Goal: Information Seeking & Learning: Learn about a topic

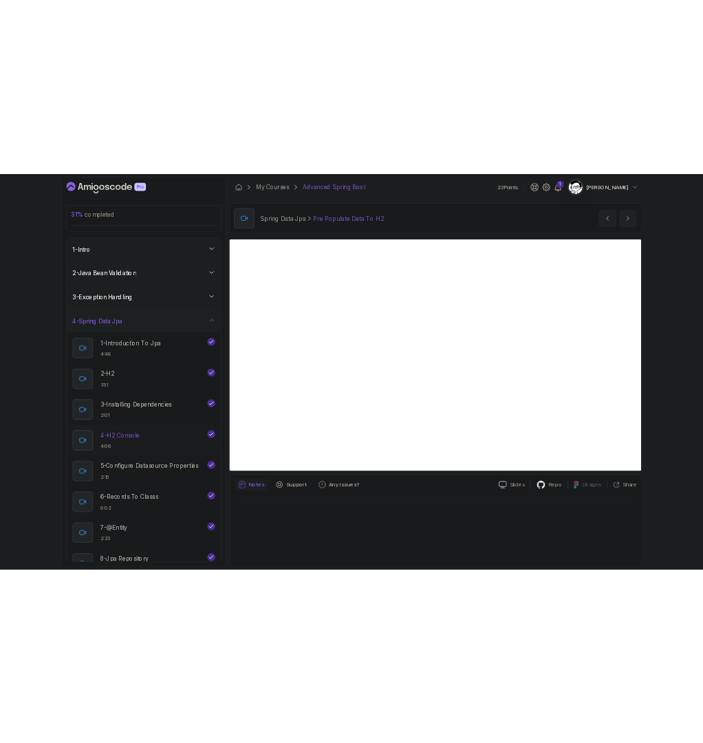
scroll to position [9, 0]
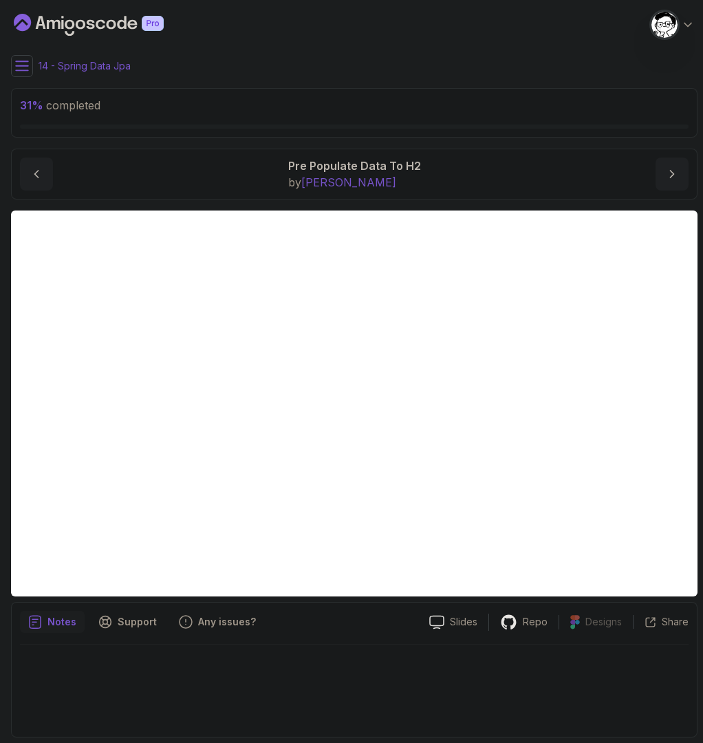
click at [128, 64] on p "14 - Spring Data Jpa" at bounding box center [85, 66] width 92 height 14
click at [14, 69] on button at bounding box center [22, 66] width 22 height 22
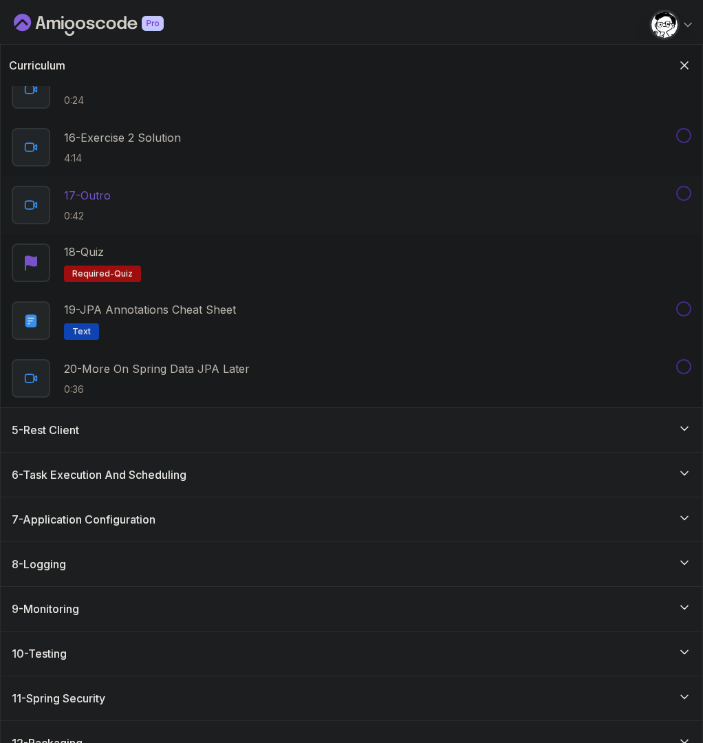
scroll to position [1036, 0]
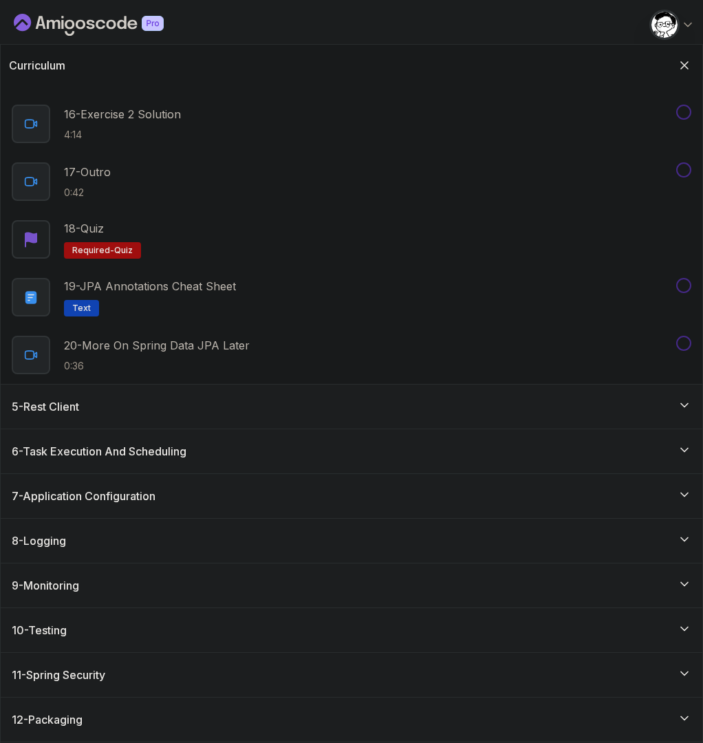
click at [116, 406] on div "5 - Rest Client" at bounding box center [352, 406] width 680 height 17
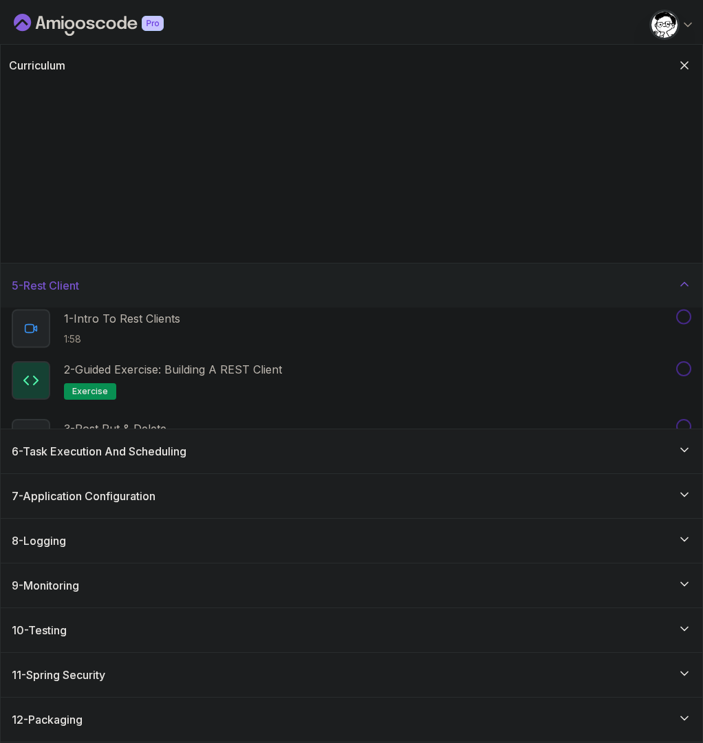
scroll to position [0, 0]
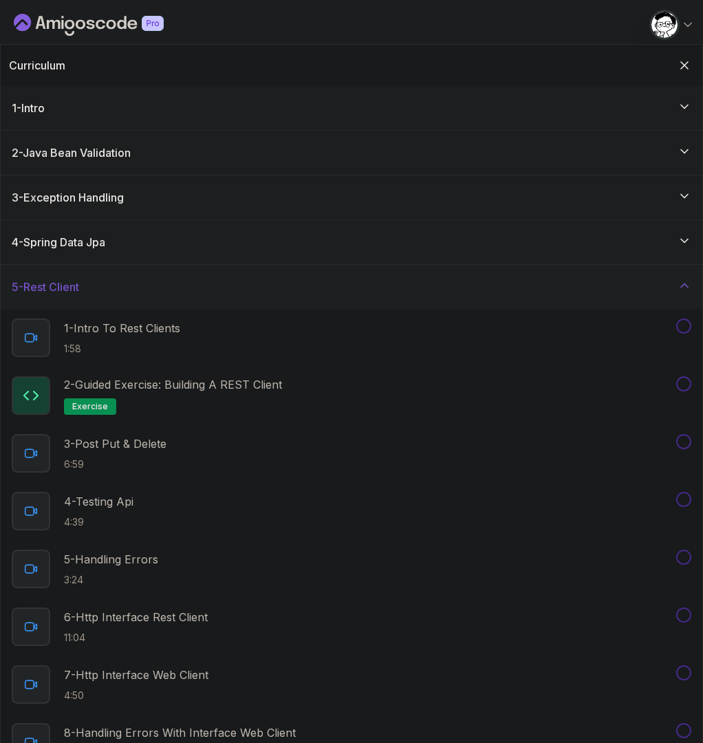
click at [79, 290] on h3 "5 - Rest Client" at bounding box center [45, 287] width 67 height 17
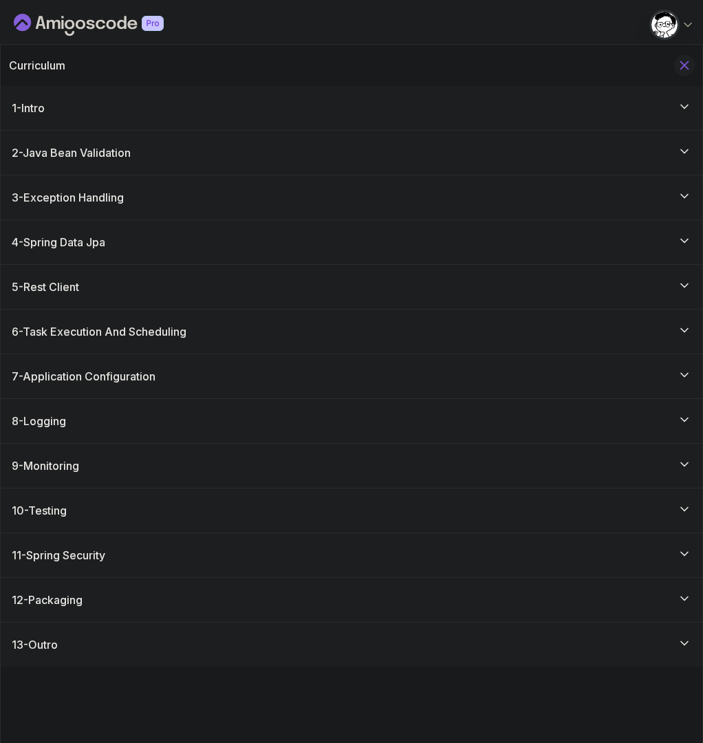
click at [683, 63] on icon "Hide Curriculum for mobile" at bounding box center [684, 65] width 15 height 15
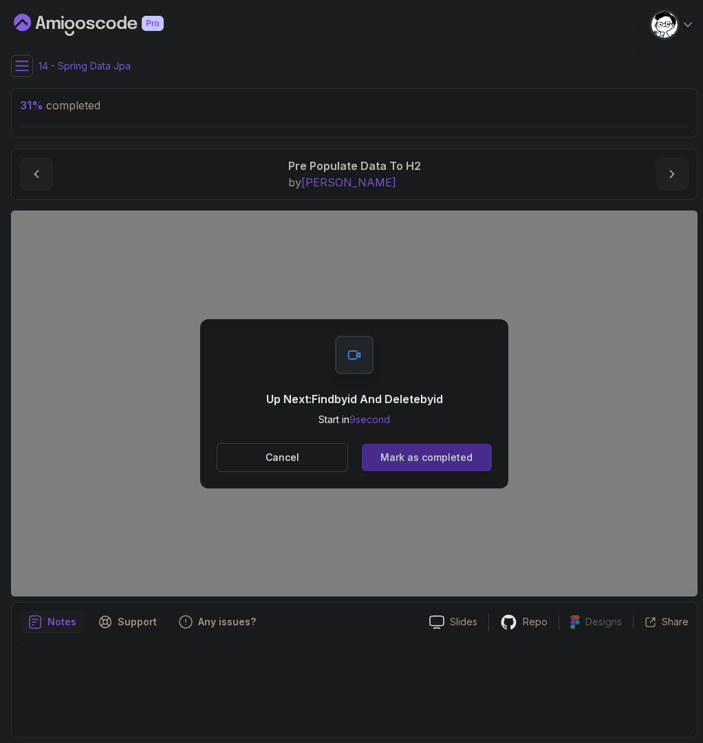
click at [442, 458] on div "Mark as completed" at bounding box center [427, 458] width 92 height 14
click at [422, 457] on div "Mark as completed" at bounding box center [427, 458] width 92 height 14
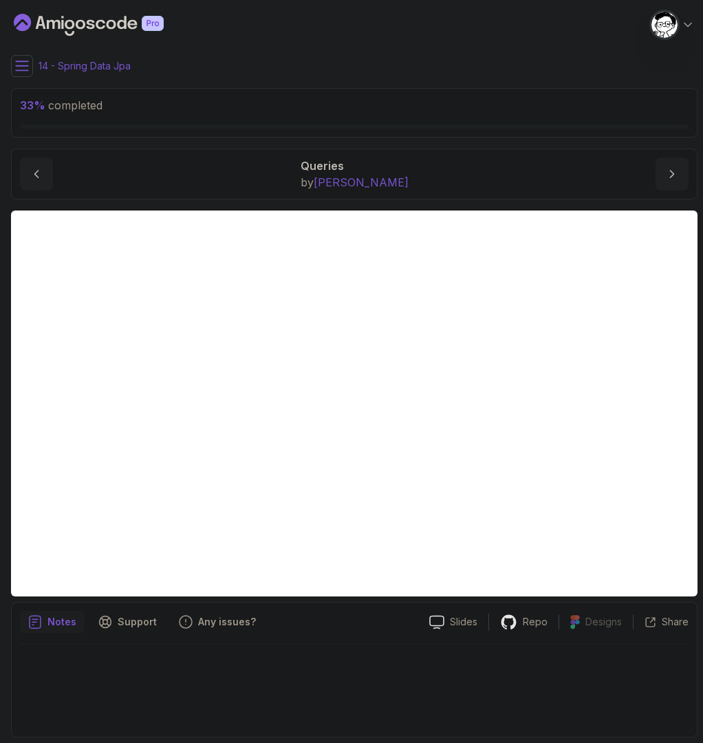
click at [15, 71] on icon at bounding box center [22, 66] width 14 height 14
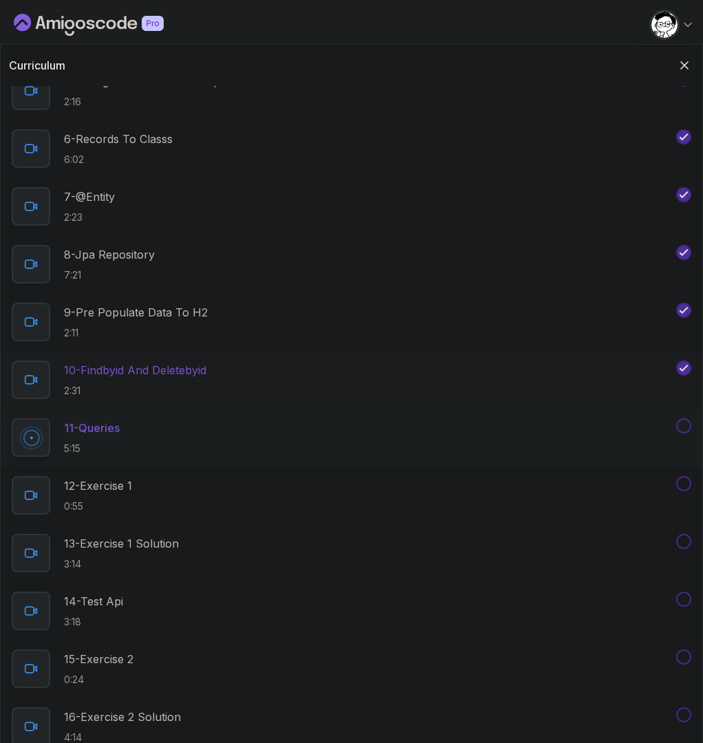
scroll to position [53, 0]
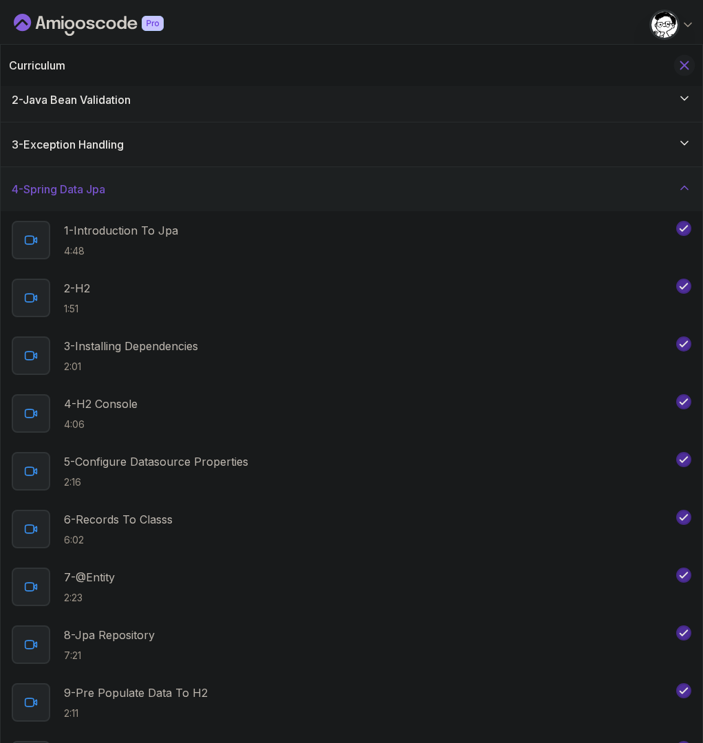
click at [680, 61] on icon "Hide Curriculum for mobile" at bounding box center [684, 65] width 15 height 15
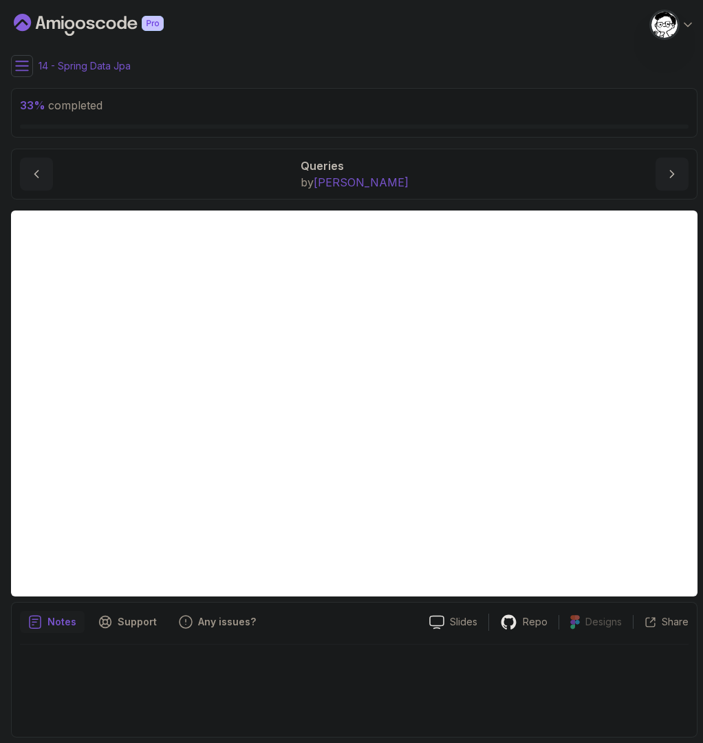
click at [164, 696] on div at bounding box center [354, 687] width 669 height 84
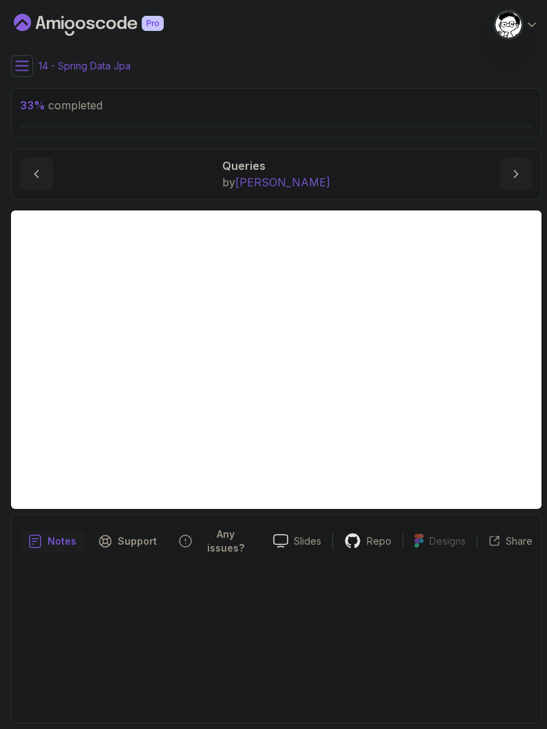
click at [258, 669] on div at bounding box center [276, 643] width 513 height 144
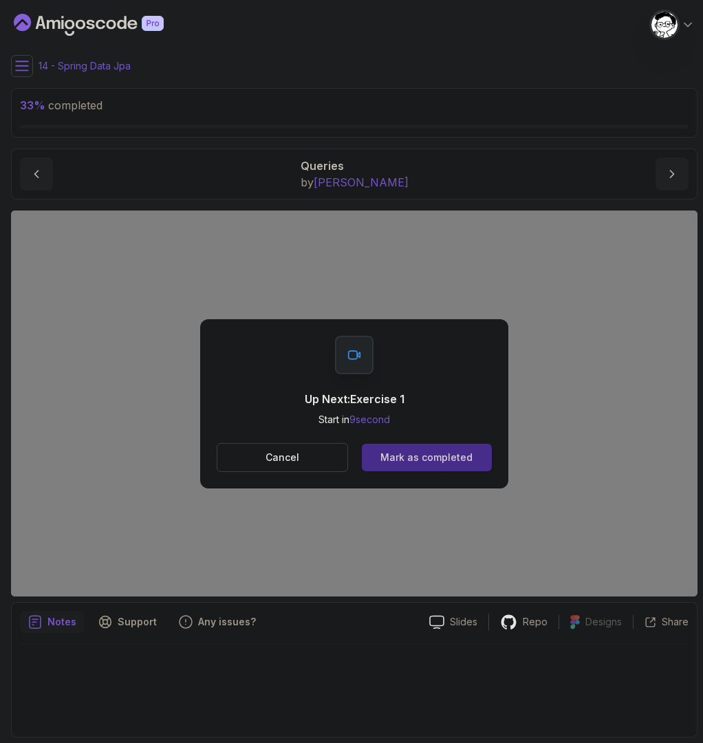
click at [420, 456] on div "Mark as completed" at bounding box center [427, 458] width 92 height 14
click at [449, 460] on div "Mark as completed" at bounding box center [427, 458] width 92 height 14
click at [427, 454] on div "Mark as completed" at bounding box center [427, 458] width 92 height 14
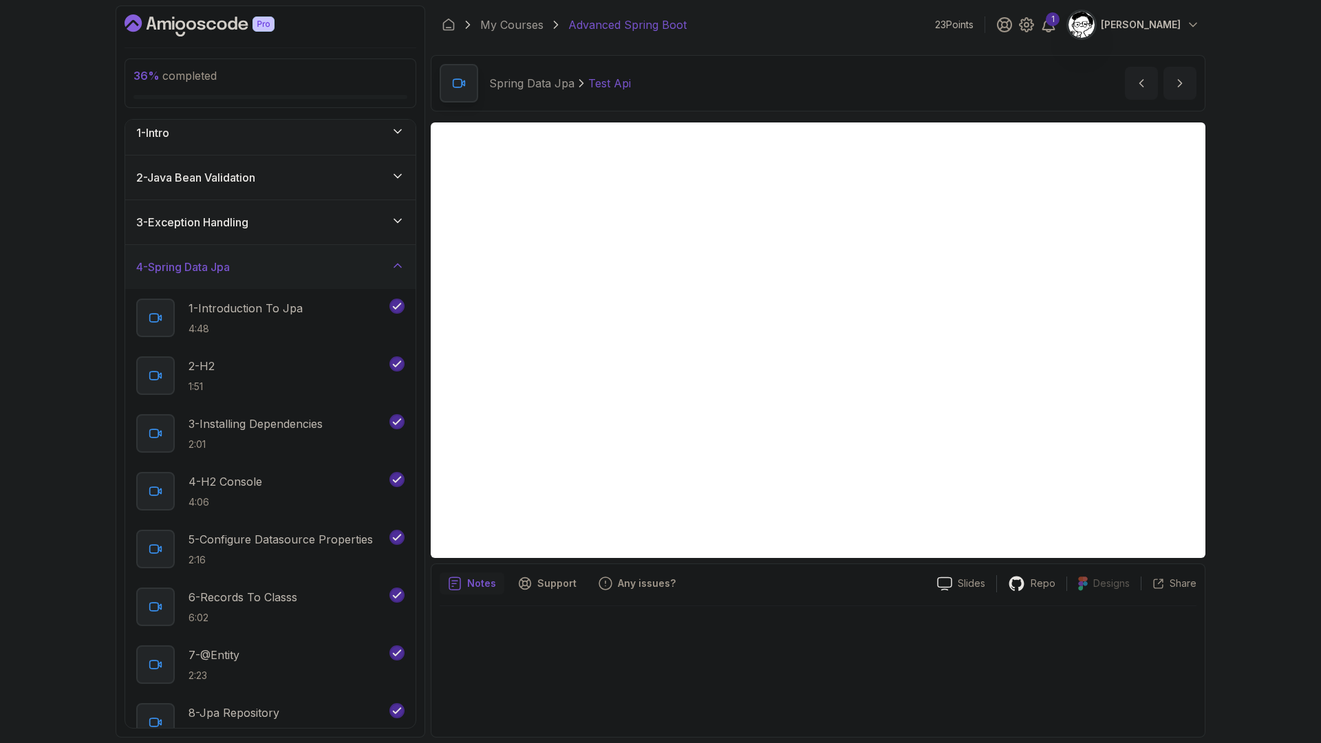
click at [806, 642] on div at bounding box center [818, 667] width 757 height 122
click at [754, 654] on div at bounding box center [818, 667] width 757 height 122
click at [585, 695] on div at bounding box center [818, 667] width 757 height 122
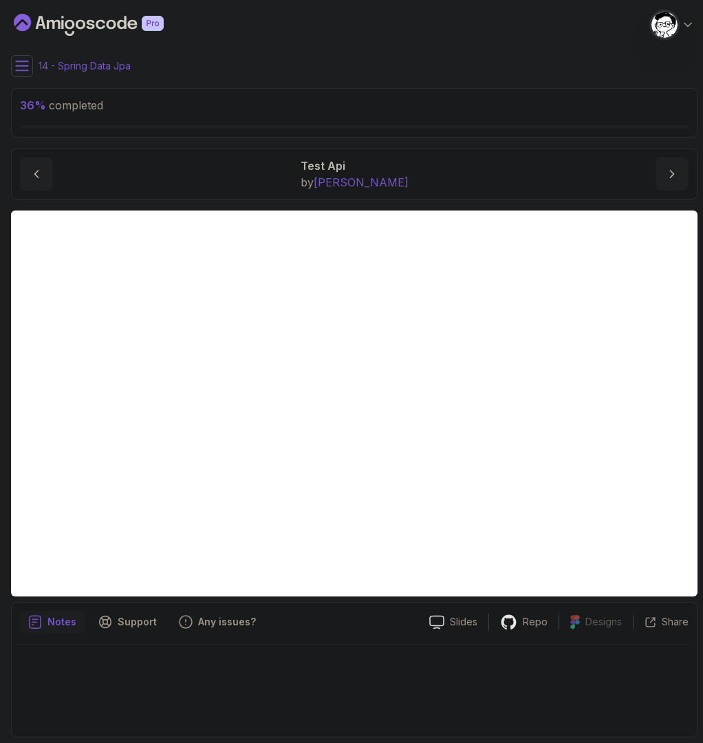
click at [17, 61] on icon at bounding box center [22, 65] width 12 height 9
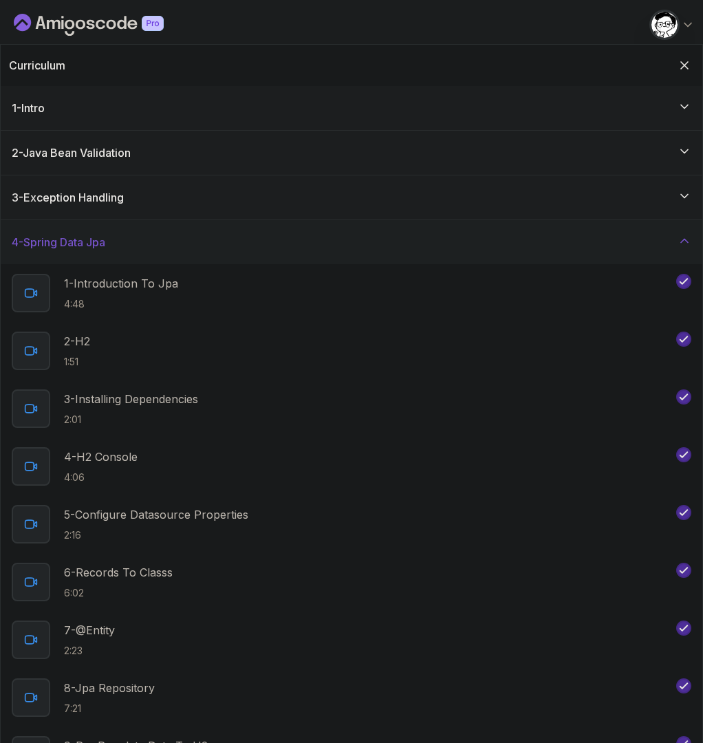
click at [364, 252] on div "4 - Spring Data Jpa" at bounding box center [352, 242] width 702 height 44
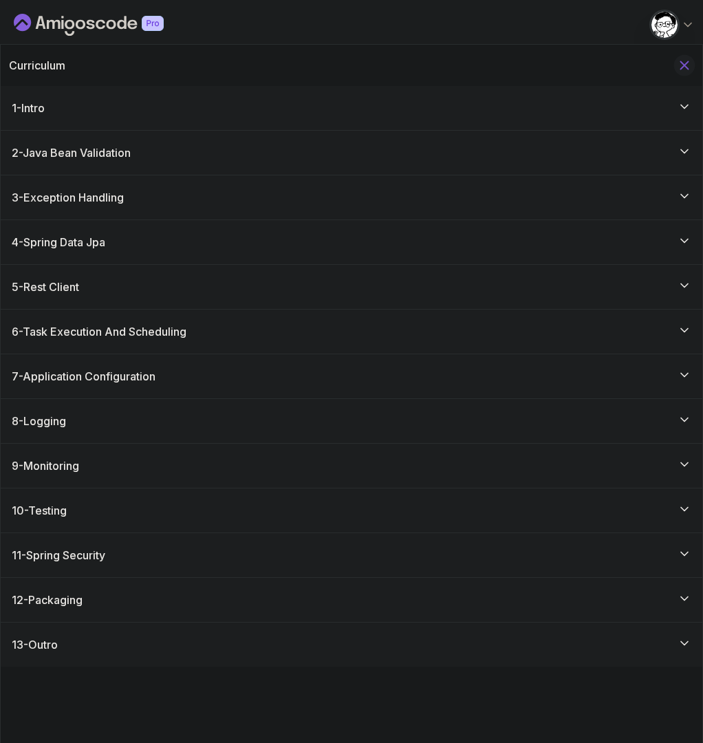
click at [677, 60] on icon "Hide Curriculum for mobile" at bounding box center [684, 65] width 15 height 15
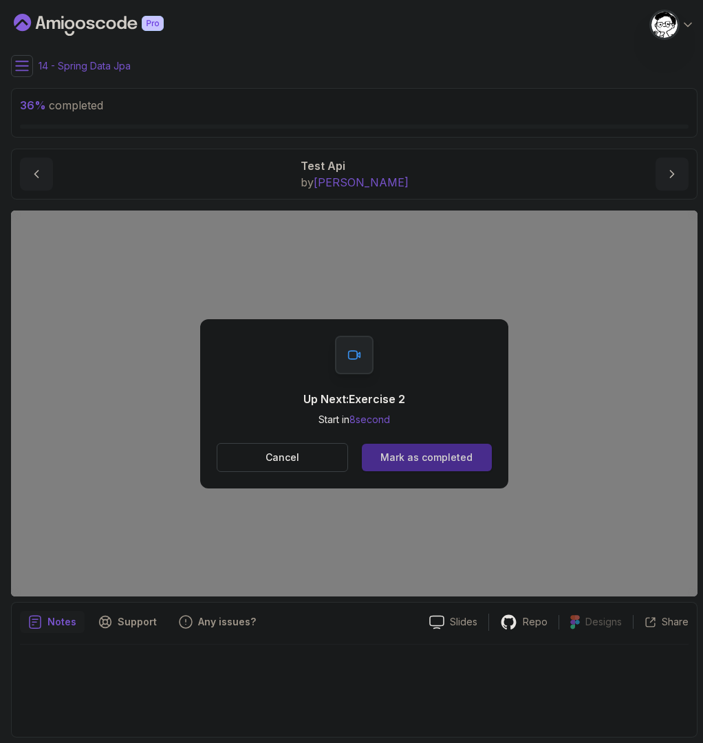
click at [464, 451] on div "Mark as completed" at bounding box center [427, 458] width 92 height 14
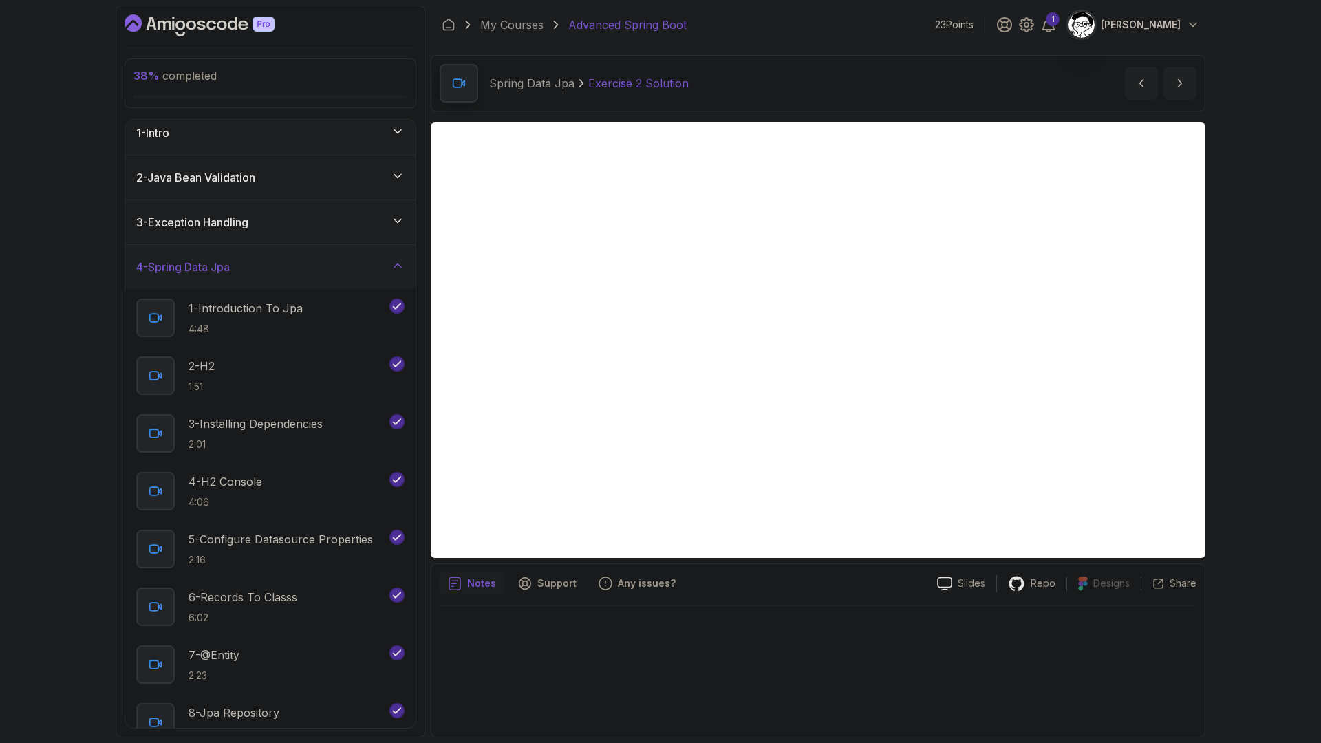
click at [814, 662] on div at bounding box center [818, 667] width 757 height 122
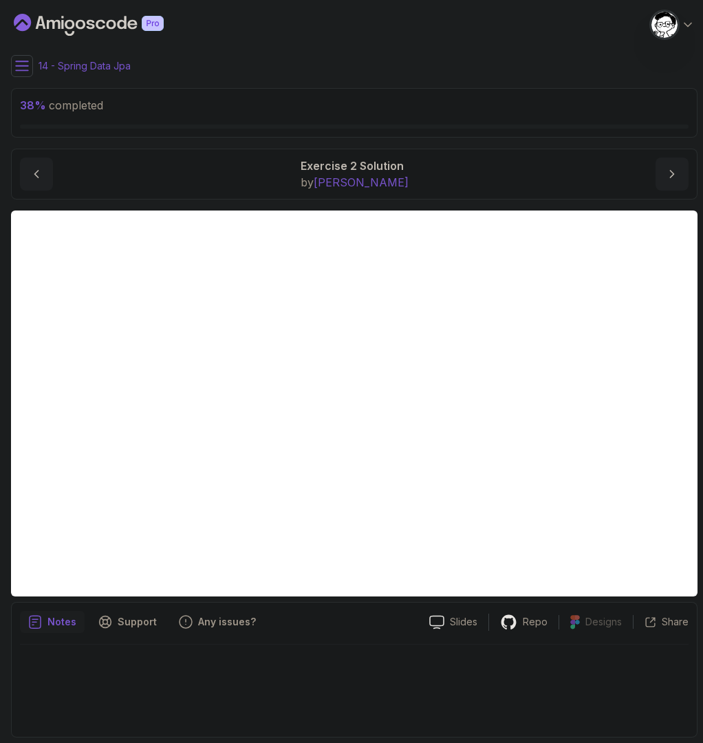
click at [412, 712] on div at bounding box center [354, 687] width 669 height 84
click at [31, 67] on button at bounding box center [22, 66] width 22 height 22
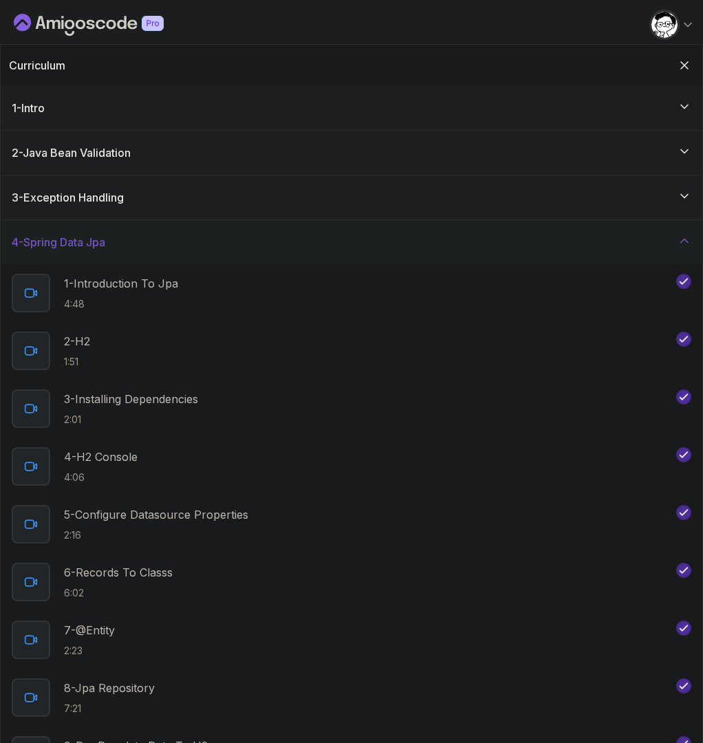
click at [115, 243] on div "4 - Spring Data Jpa" at bounding box center [352, 242] width 680 height 17
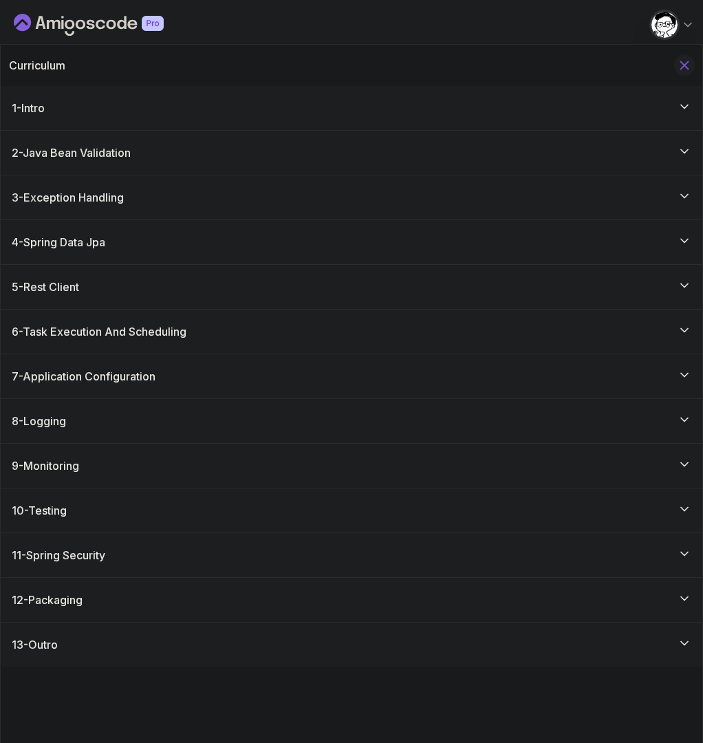
click at [687, 68] on icon "Hide Curriculum for mobile" at bounding box center [685, 66] width 8 height 8
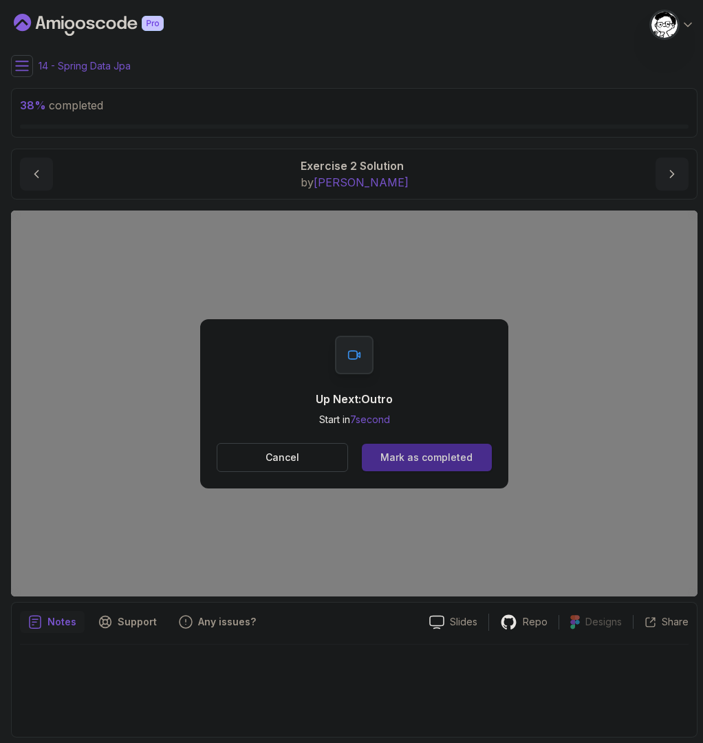
click at [408, 444] on button "Mark as completed" at bounding box center [427, 458] width 130 height 28
click at [407, 444] on button "Mark as completed" at bounding box center [427, 458] width 130 height 28
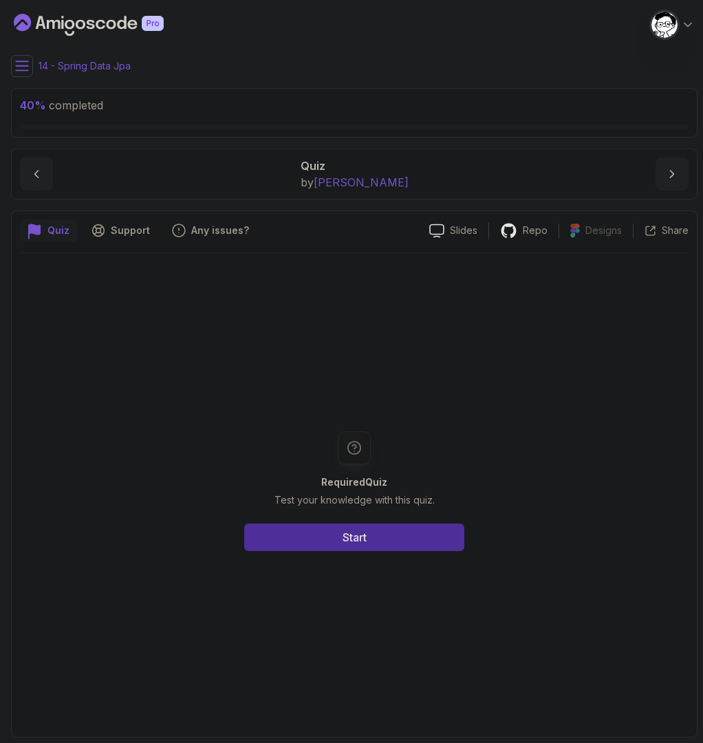
click at [400, 557] on div "Required Quiz Test your knowledge with this quiz. Start" at bounding box center [354, 490] width 669 height 475
click at [408, 544] on button "Start" at bounding box center [354, 538] width 220 height 28
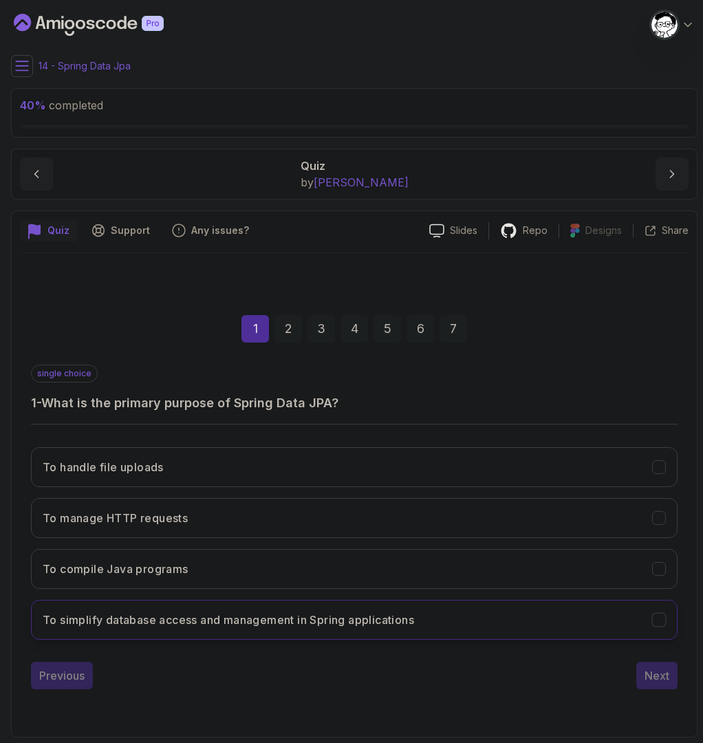
click at [318, 610] on button "To simplify database access and management in Spring applications" at bounding box center [354, 620] width 647 height 40
click at [661, 669] on div "Next" at bounding box center [657, 675] width 25 height 17
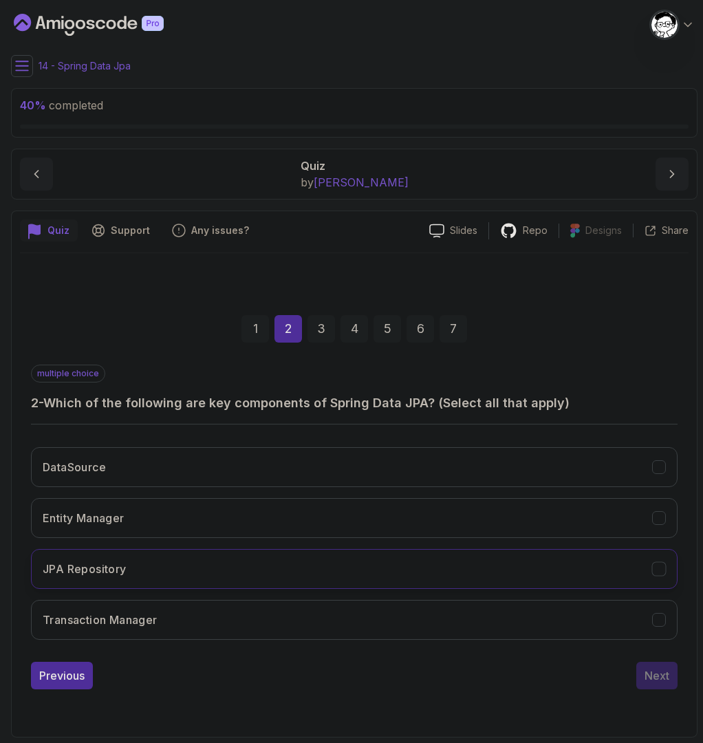
click at [160, 562] on button "JPA Repository" at bounding box center [354, 569] width 647 height 40
click at [127, 522] on button "Entity Manager" at bounding box center [354, 518] width 647 height 40
click at [157, 630] on button "Transaction Manager" at bounding box center [354, 620] width 647 height 40
click at [655, 685] on button "Next" at bounding box center [656, 676] width 41 height 28
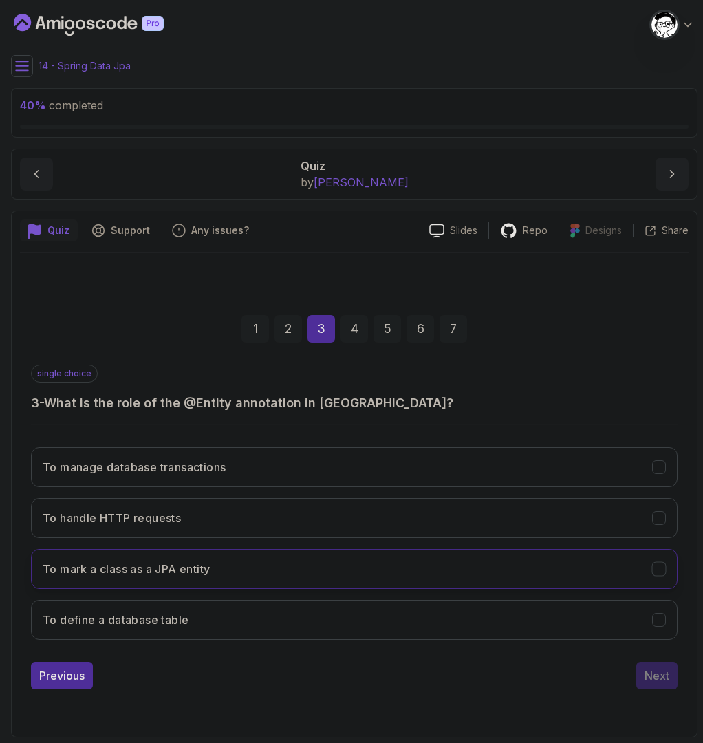
click at [170, 566] on h3 "To mark a class as a JPA entity" at bounding box center [126, 569] width 167 height 17
click at [670, 683] on button "Next" at bounding box center [656, 676] width 41 height 28
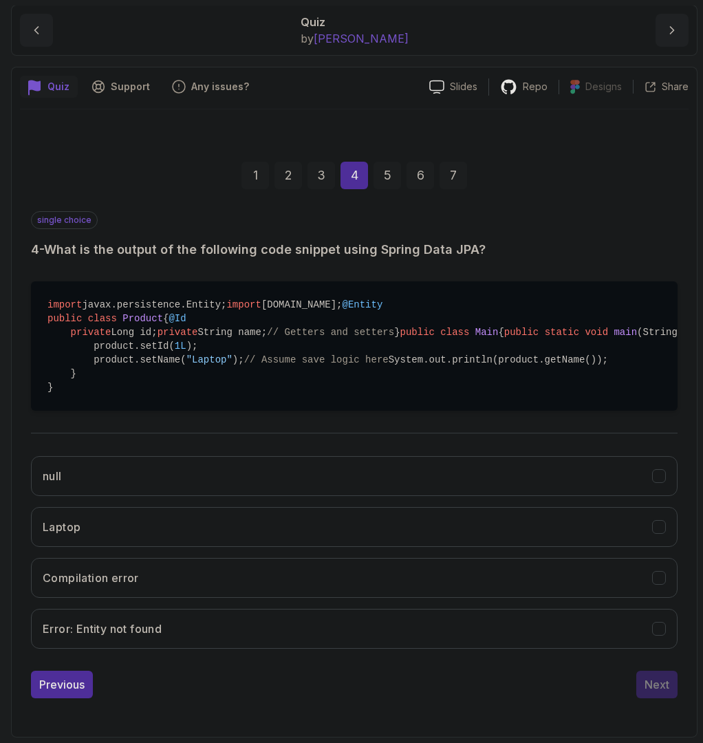
scroll to position [265, 0]
click at [411, 547] on button "Laptop" at bounding box center [354, 527] width 647 height 40
click at [652, 683] on div "Next" at bounding box center [657, 684] width 25 height 17
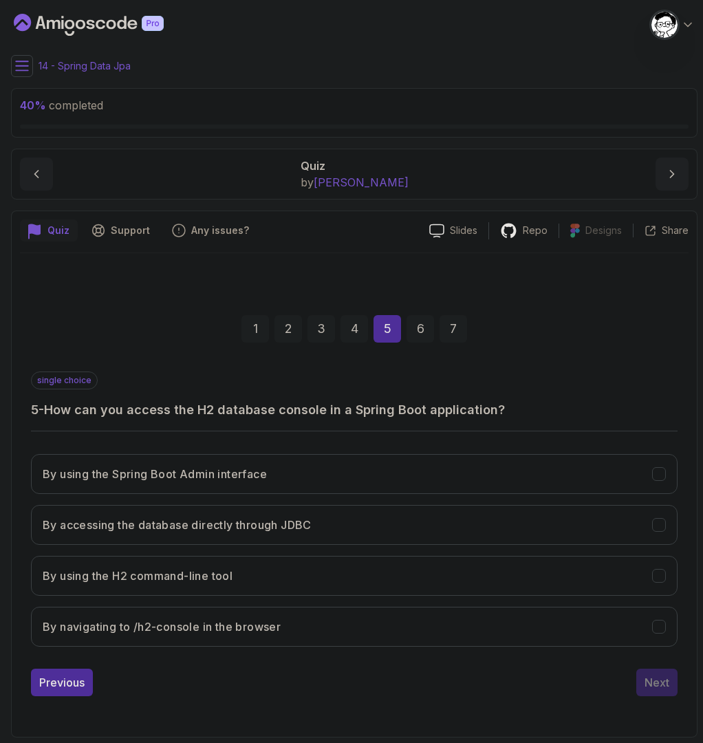
scroll to position [0, 0]
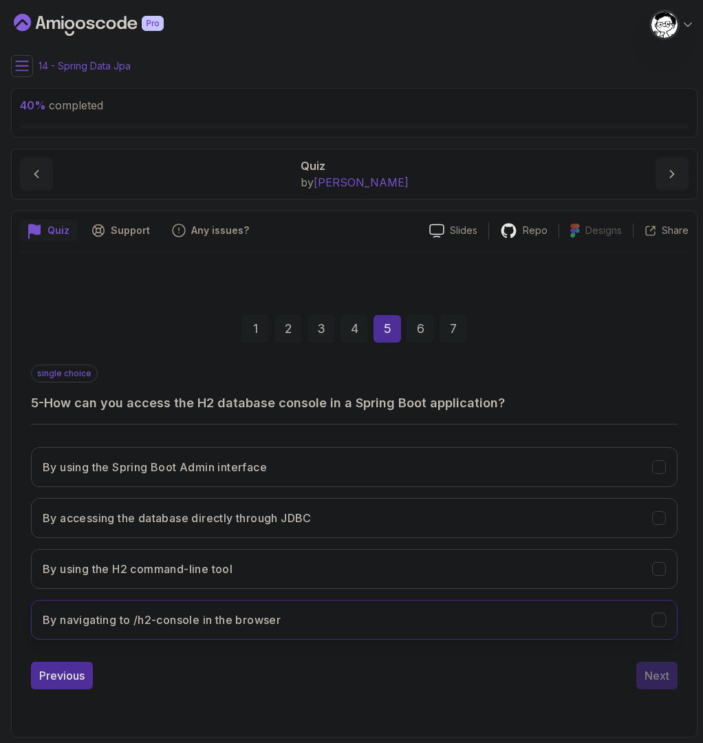
click at [378, 625] on button "By navigating to /h2-console in the browser" at bounding box center [354, 620] width 647 height 40
click at [663, 681] on div "Next" at bounding box center [657, 675] width 25 height 17
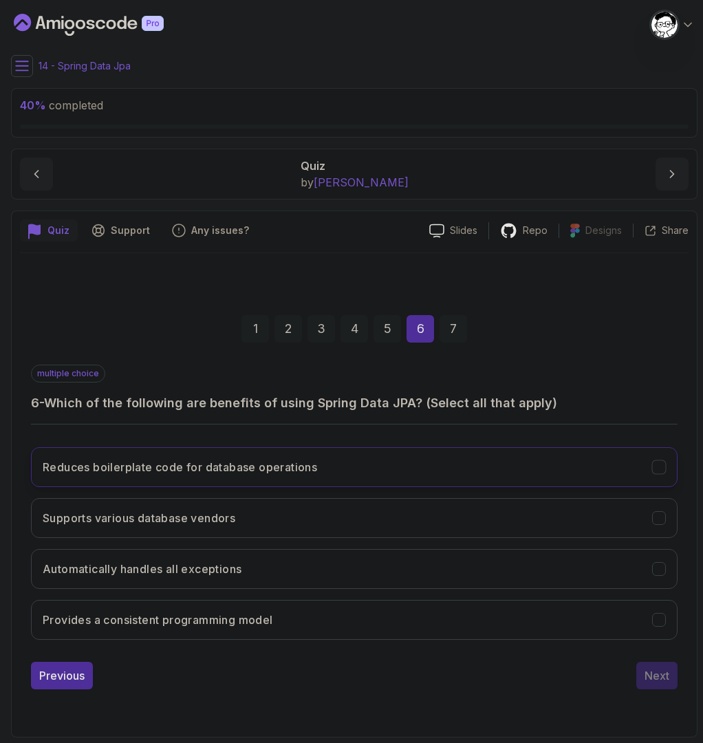
click at [294, 448] on button "Reduces boilerplate code for database operations" at bounding box center [354, 467] width 647 height 40
click at [241, 528] on button "Supports various database vendors" at bounding box center [354, 518] width 647 height 40
click at [240, 625] on h3 "Provides a consistent programming model" at bounding box center [158, 620] width 231 height 17
click at [666, 675] on div "Next" at bounding box center [657, 675] width 25 height 17
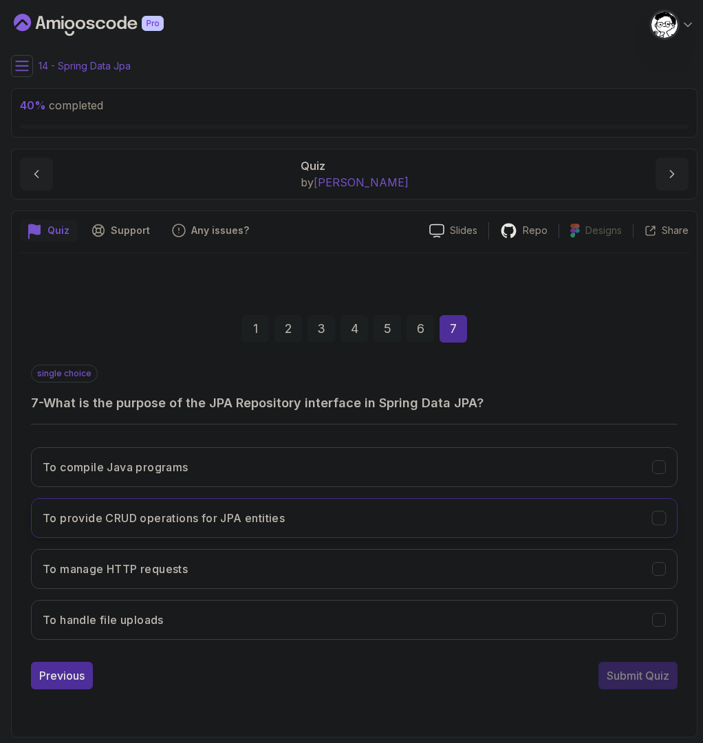
click at [234, 511] on h3 "To provide CRUD operations for JPA entities" at bounding box center [164, 518] width 242 height 17
click at [629, 676] on div "Submit Quiz" at bounding box center [638, 675] width 63 height 17
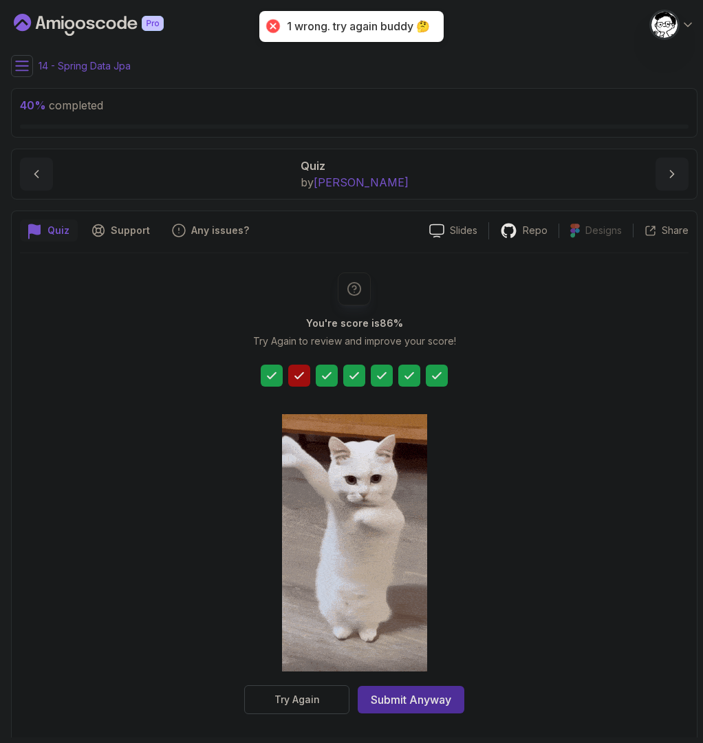
click at [294, 370] on icon at bounding box center [299, 376] width 14 height 14
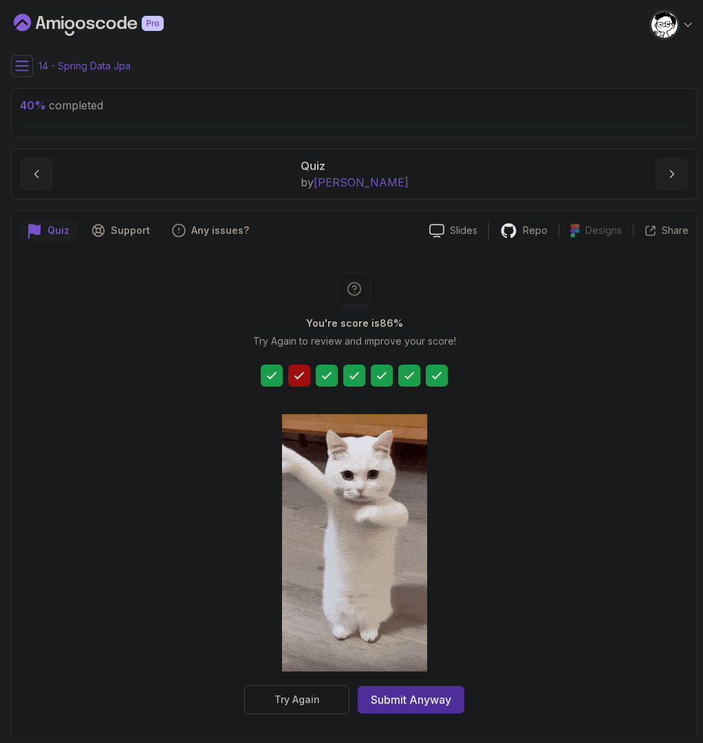
click at [307, 381] on div at bounding box center [299, 376] width 22 height 22
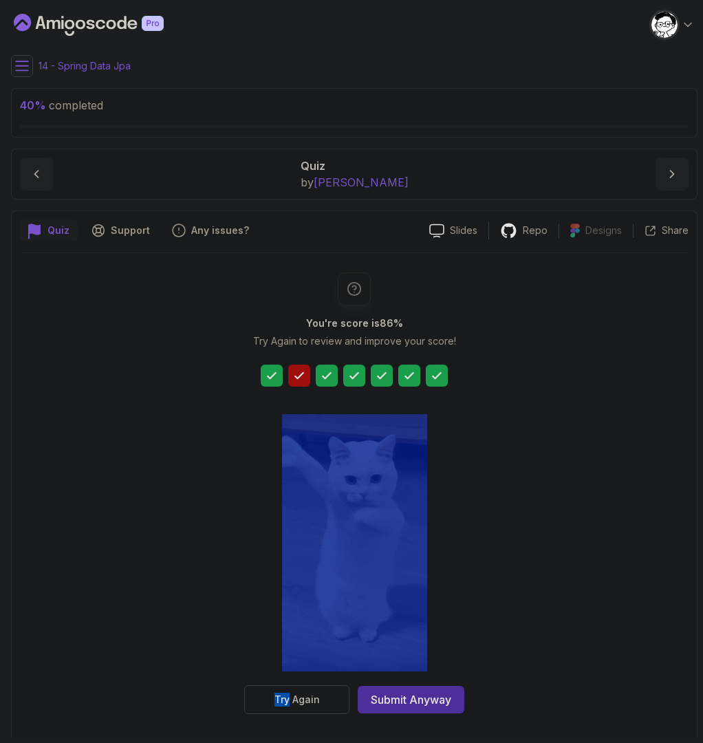
click at [307, 381] on div at bounding box center [299, 376] width 22 height 22
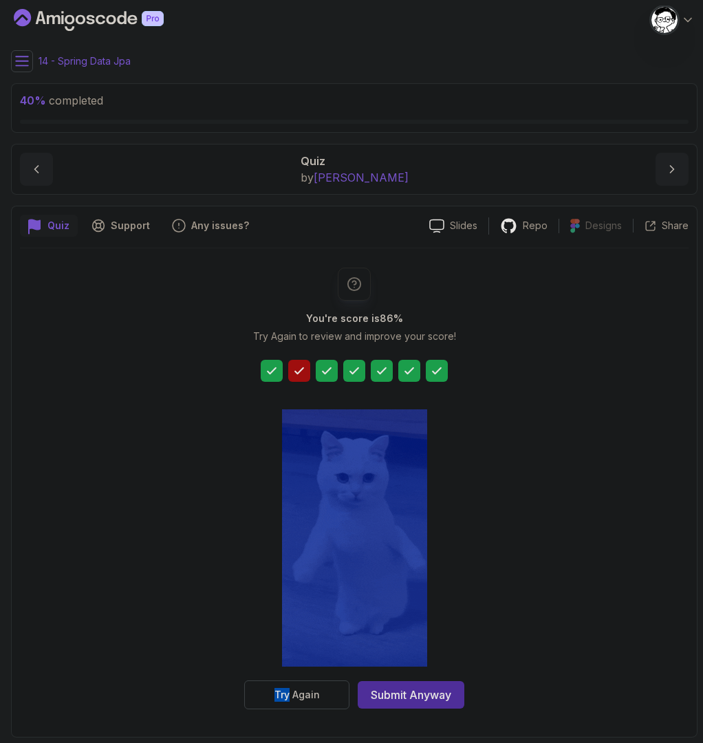
click at [534, 427] on div "You're score is 86 % Try Again to review and improve your score! Try Again Subm…" at bounding box center [354, 489] width 669 height 442
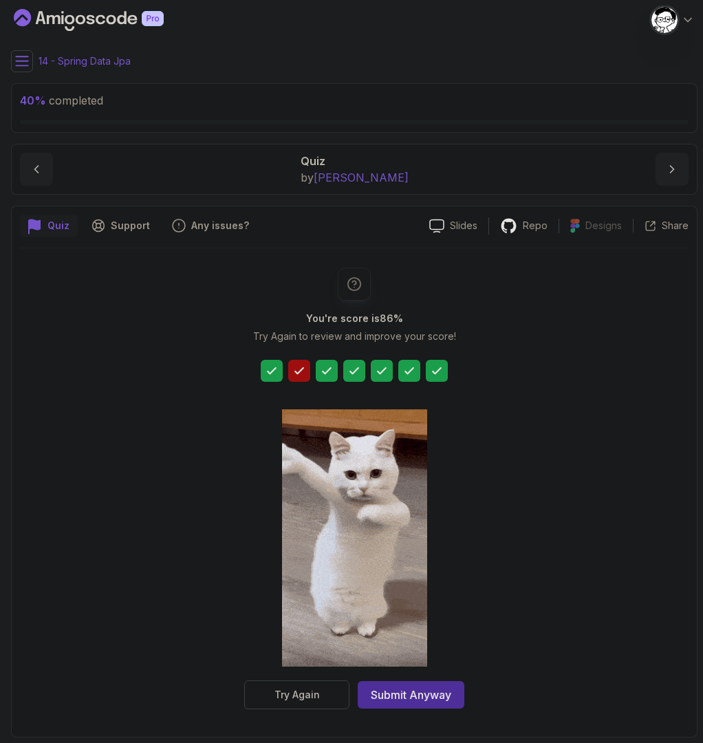
click at [545, 680] on div "You're score is 86 % Try Again to review and improve your score! Try Again Subm…" at bounding box center [354, 489] width 669 height 442
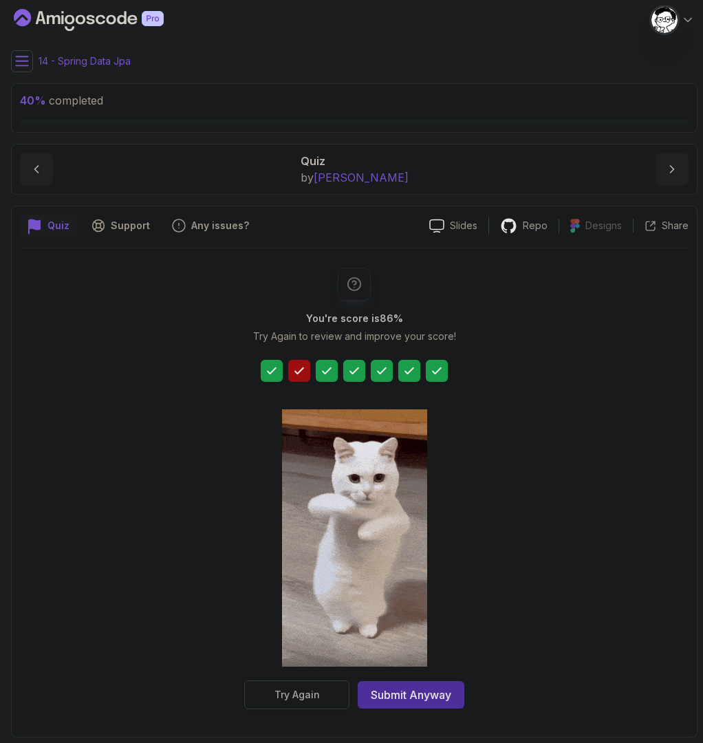
click at [314, 703] on button "Try Again" at bounding box center [296, 694] width 105 height 29
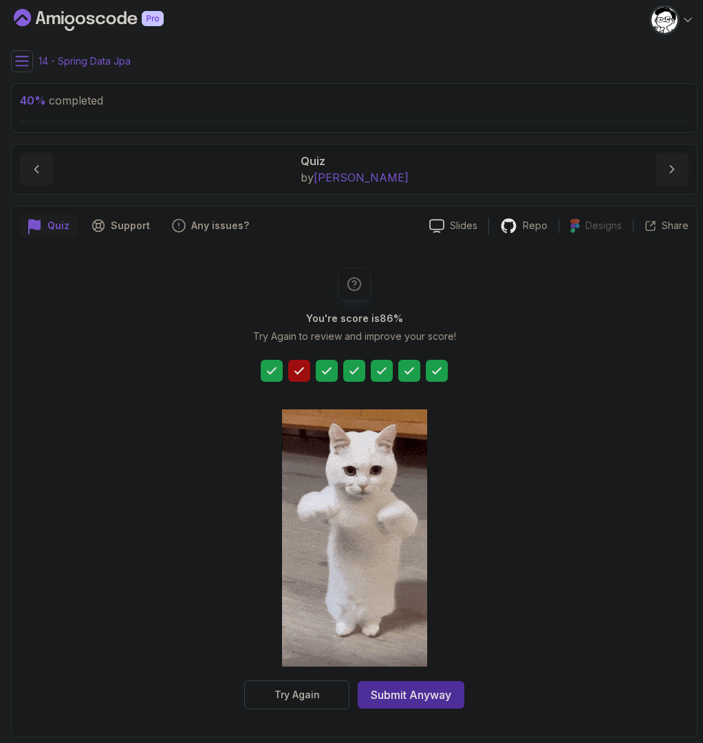
scroll to position [0, 0]
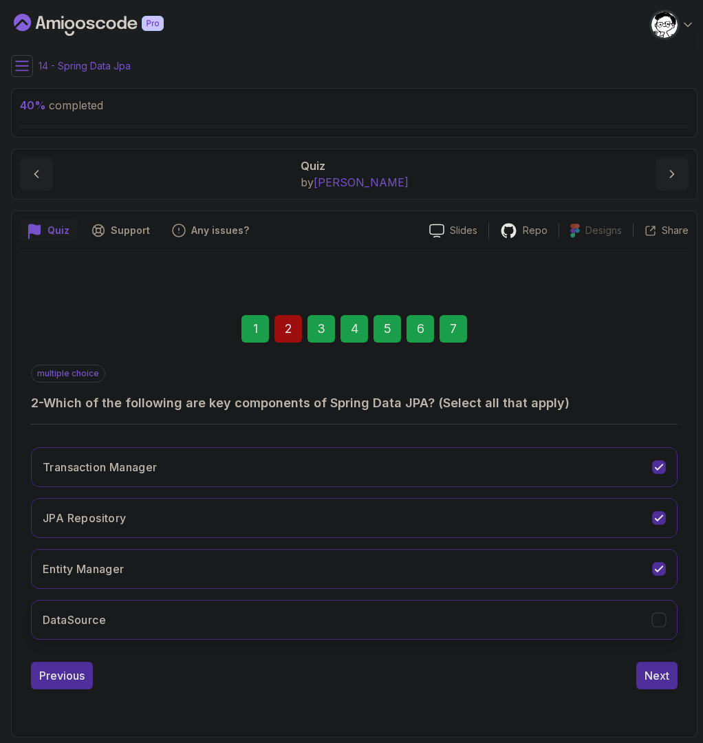
click at [361, 625] on button "DataSource" at bounding box center [354, 620] width 647 height 40
click at [669, 665] on button "Next" at bounding box center [656, 676] width 41 height 28
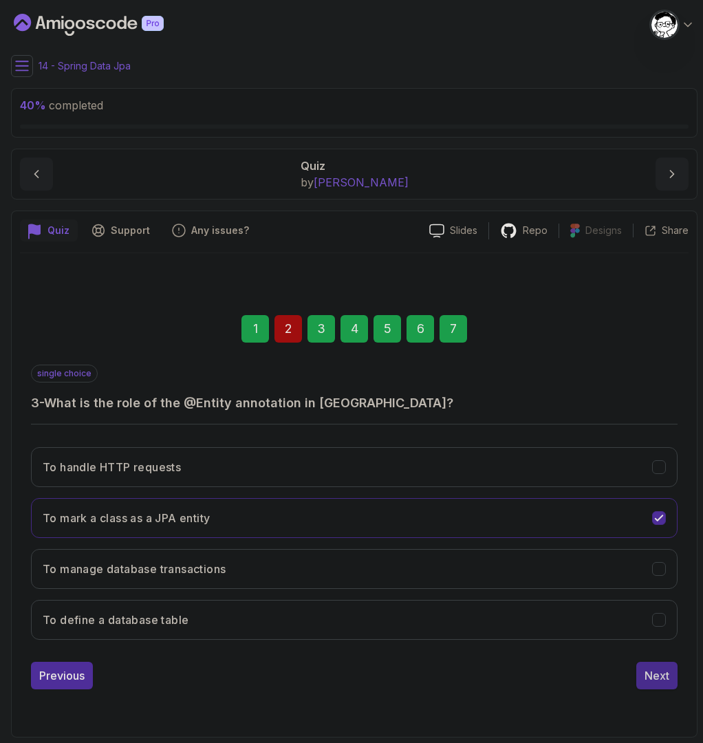
click at [674, 683] on button "Next" at bounding box center [656, 676] width 41 height 28
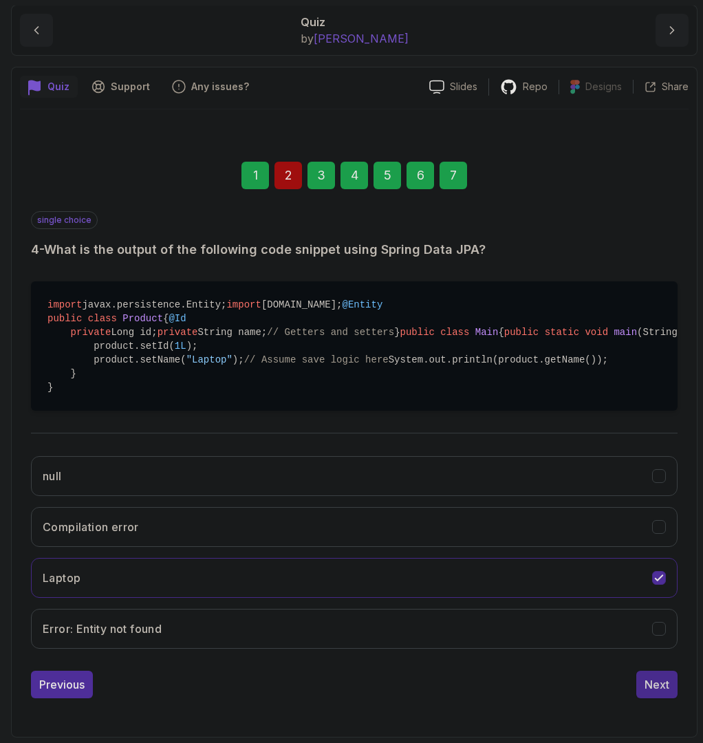
scroll to position [336, 0]
click at [661, 696] on button "Next" at bounding box center [656, 685] width 41 height 28
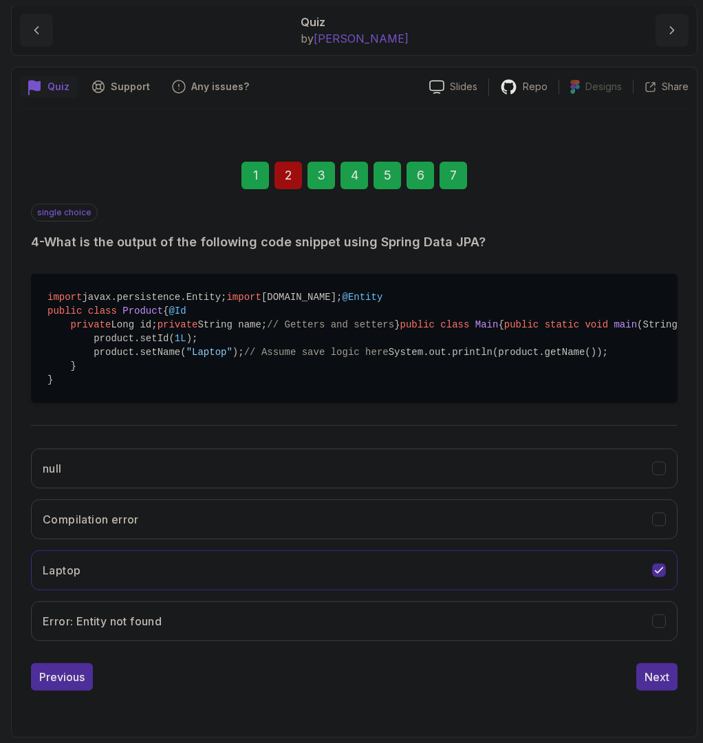
scroll to position [0, 0]
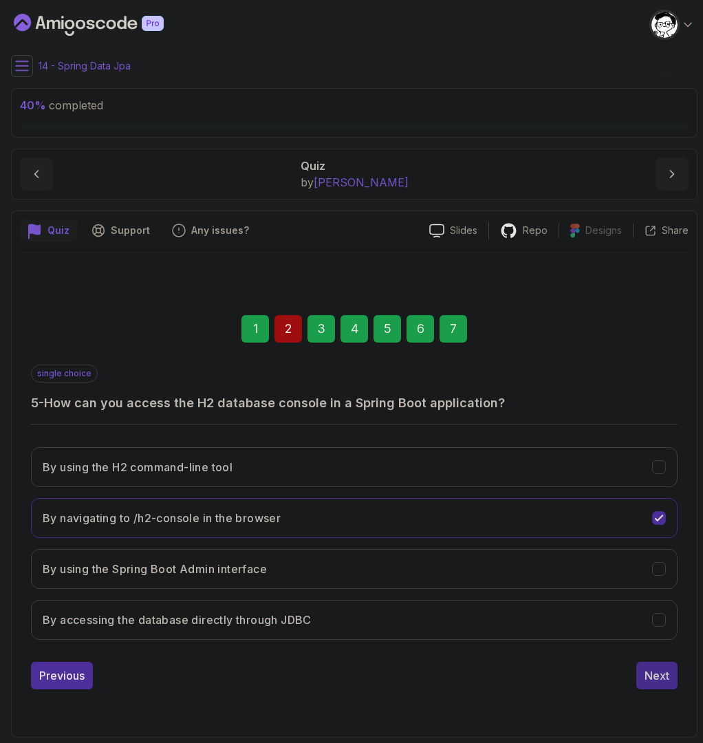
click at [662, 679] on div "Next" at bounding box center [657, 675] width 25 height 17
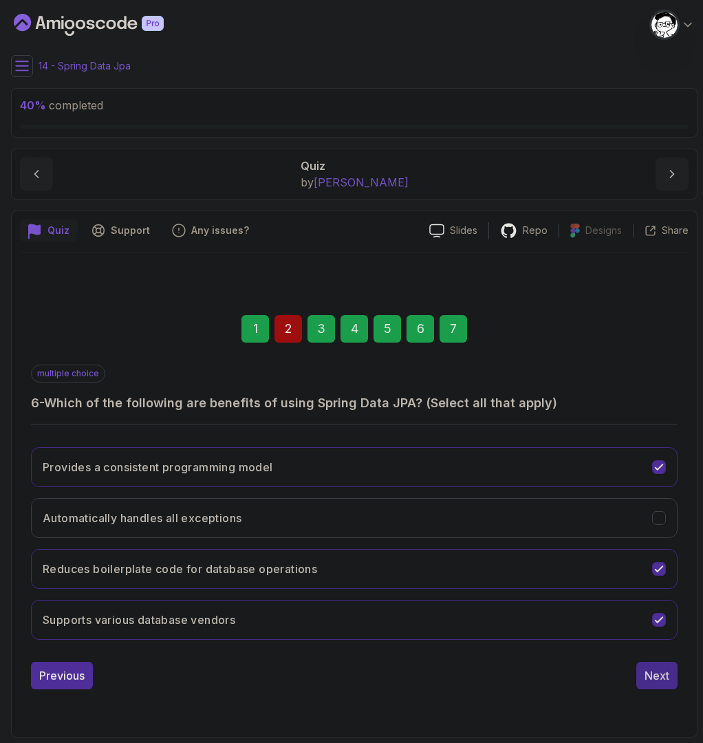
click at [643, 680] on button "Next" at bounding box center [656, 676] width 41 height 28
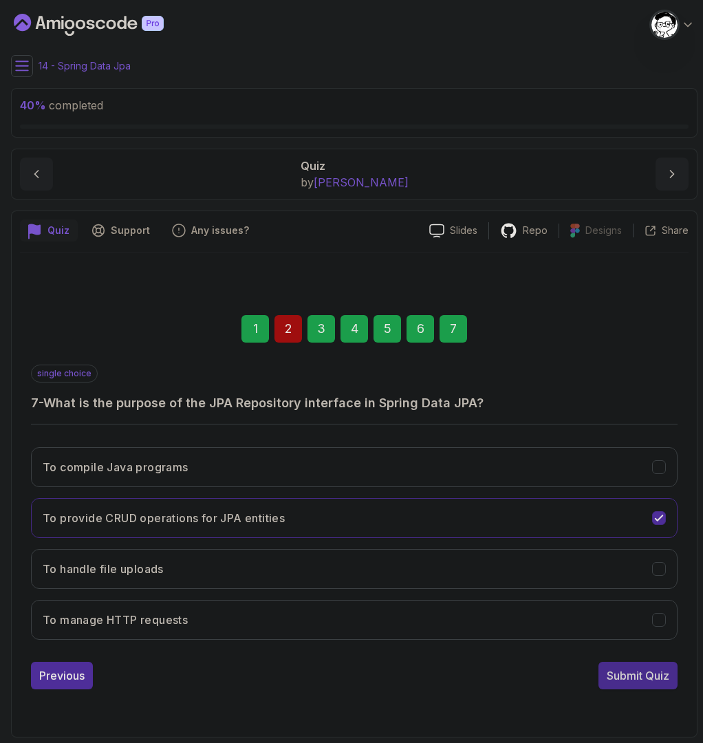
click at [650, 682] on div "Submit Quiz" at bounding box center [638, 675] width 63 height 17
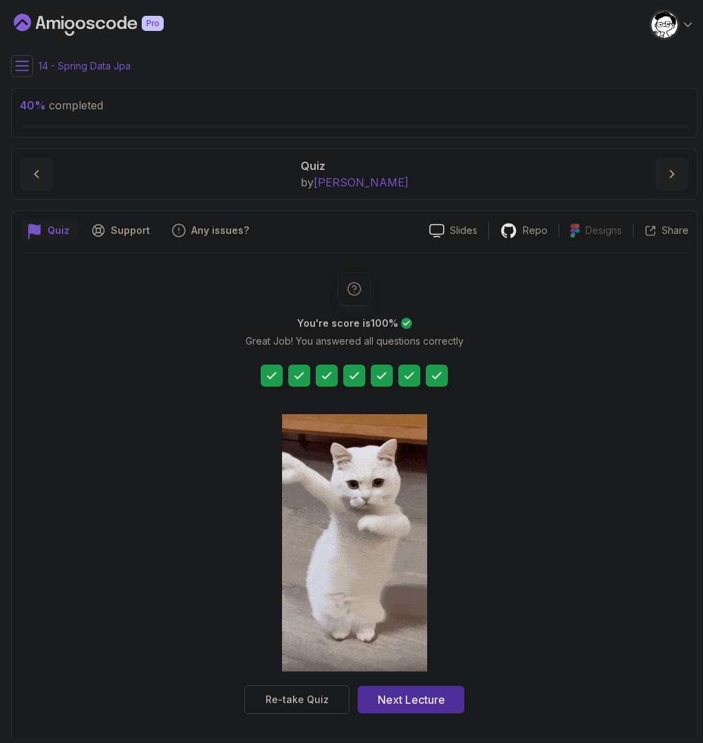
click at [441, 694] on div "Next Lecture" at bounding box center [411, 700] width 67 height 17
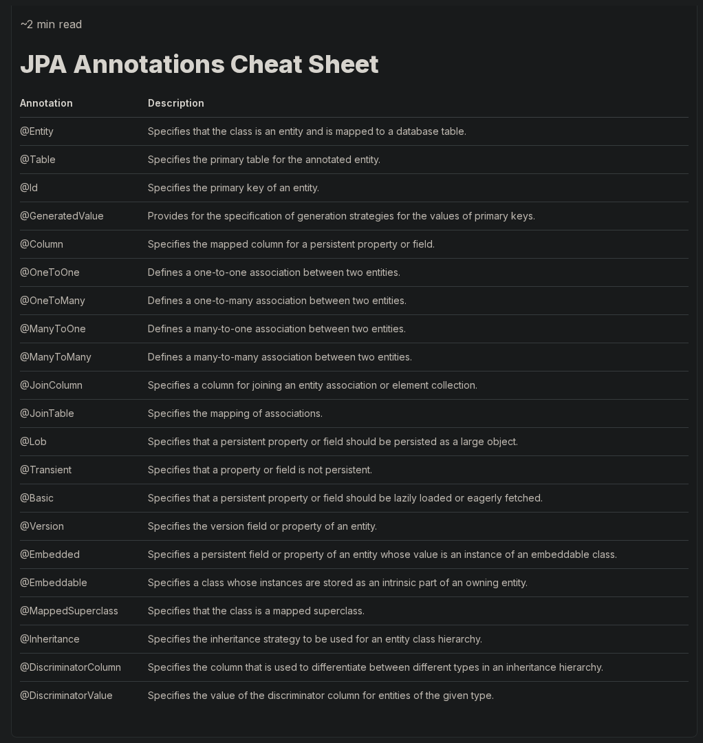
scroll to position [250, 0]
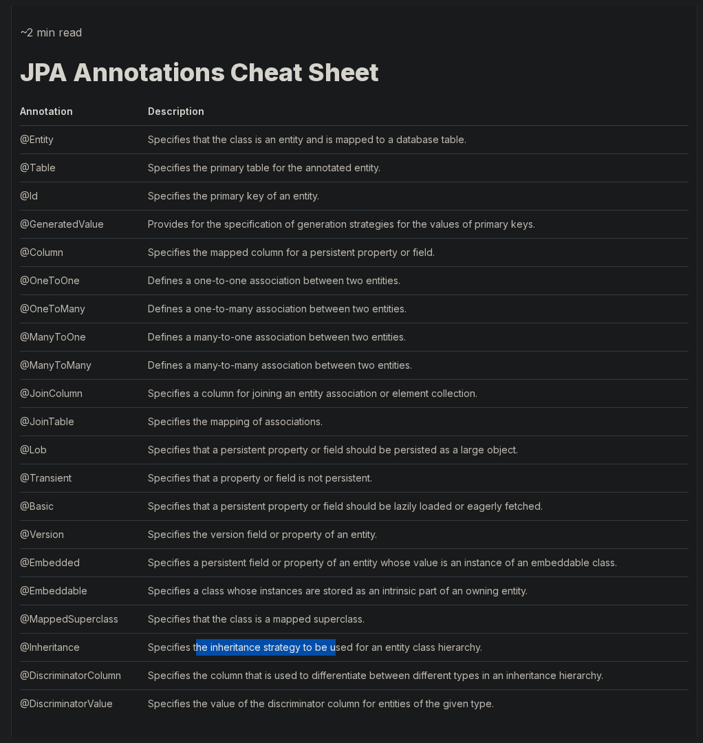
drag, startPoint x: 200, startPoint y: 651, endPoint x: 336, endPoint y: 654, distance: 136.3
click at [336, 654] on td "Specifies the inheritance strategy to be used for an entity class hierarchy." at bounding box center [415, 647] width 546 height 28
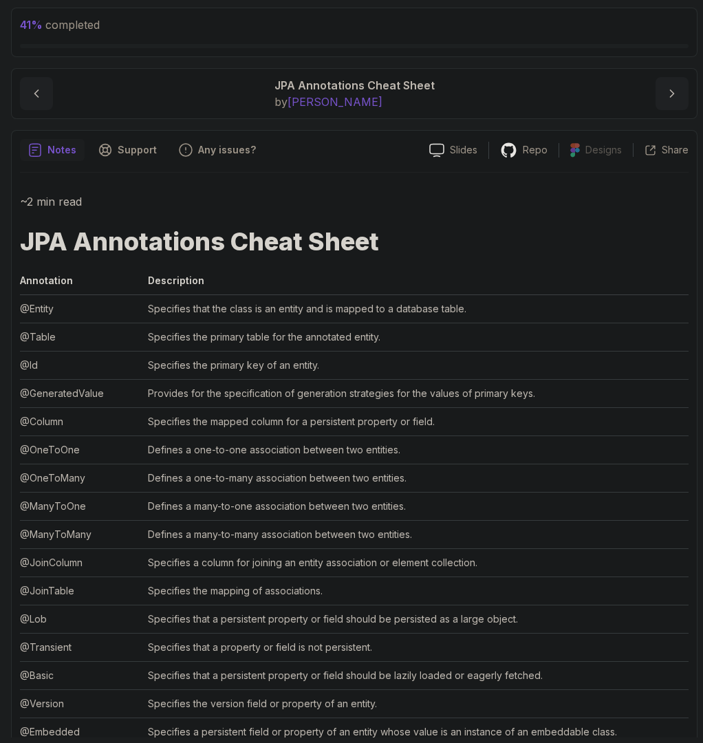
scroll to position [258, 0]
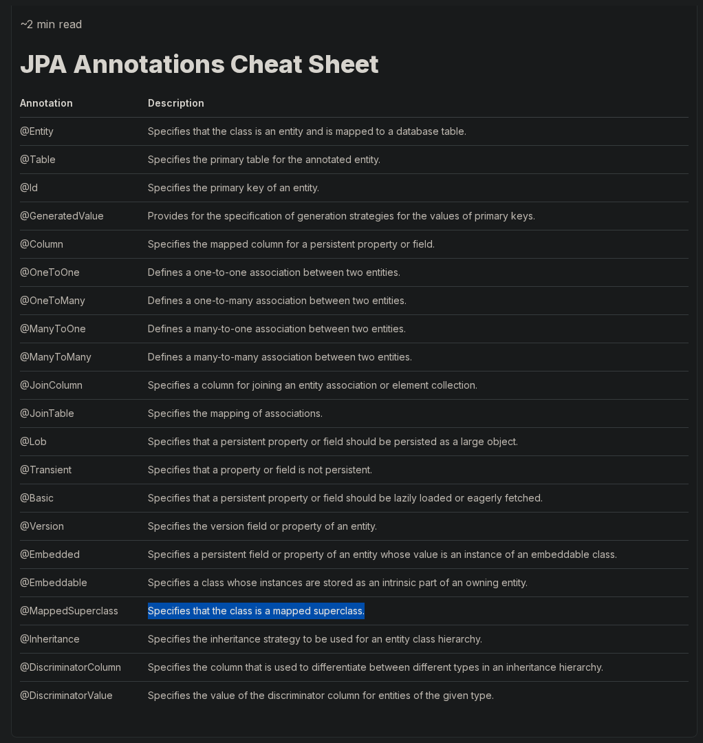
drag, startPoint x: 145, startPoint y: 619, endPoint x: 341, endPoint y: 619, distance: 195.4
click at [341, 619] on tr "@MappedSuperclass Specifies that the class is a mapped superclass." at bounding box center [354, 611] width 669 height 28
click at [341, 619] on td "Specifies that the class is a mapped superclass." at bounding box center [415, 611] width 546 height 28
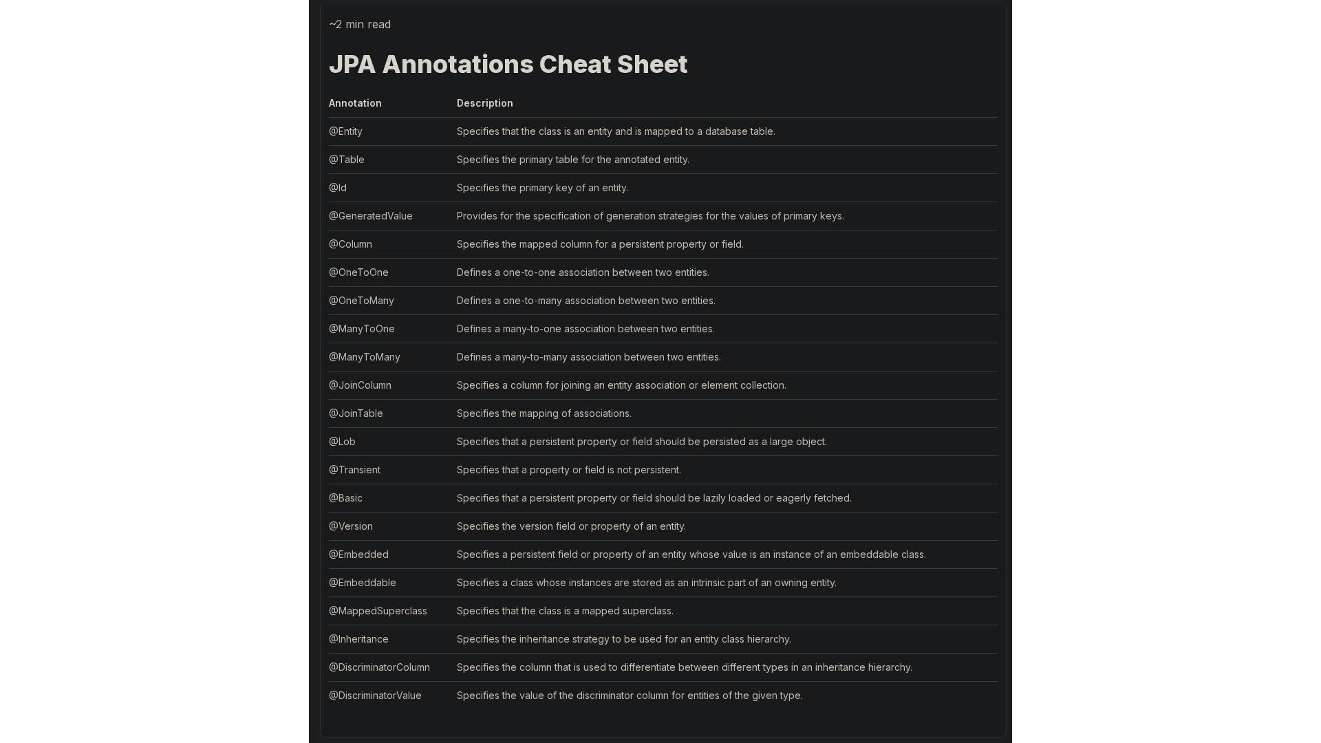
scroll to position [0, 0]
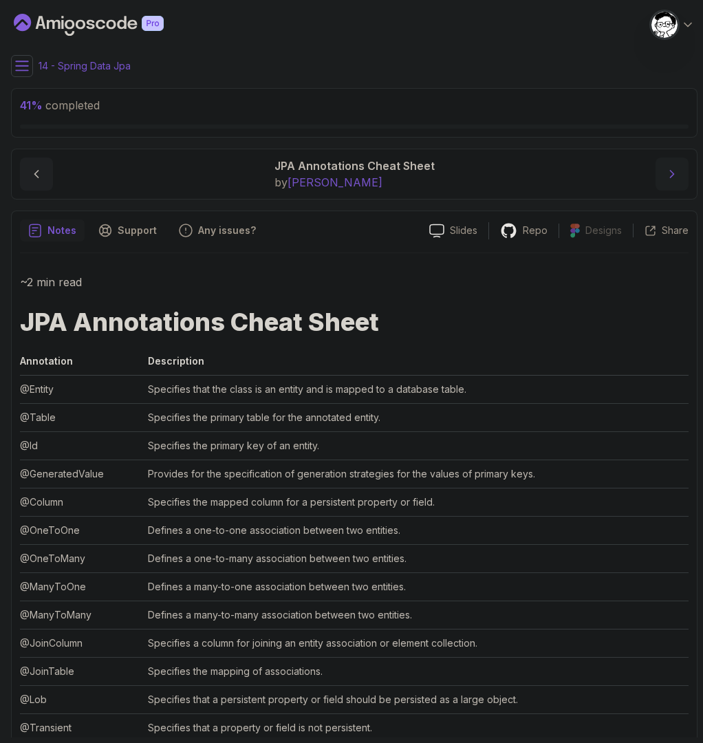
click at [674, 173] on icon "next content" at bounding box center [672, 174] width 14 height 14
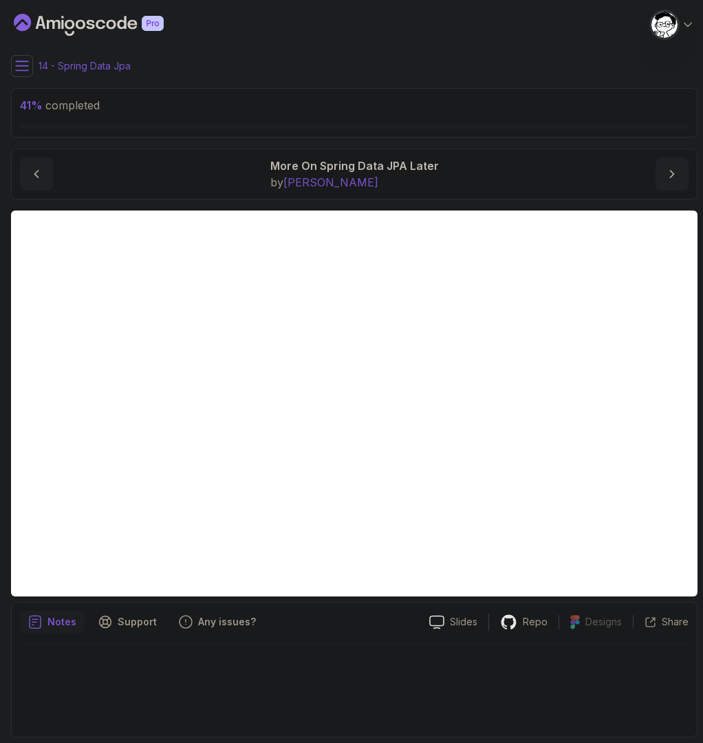
click at [22, 67] on icon at bounding box center [22, 66] width 14 height 14
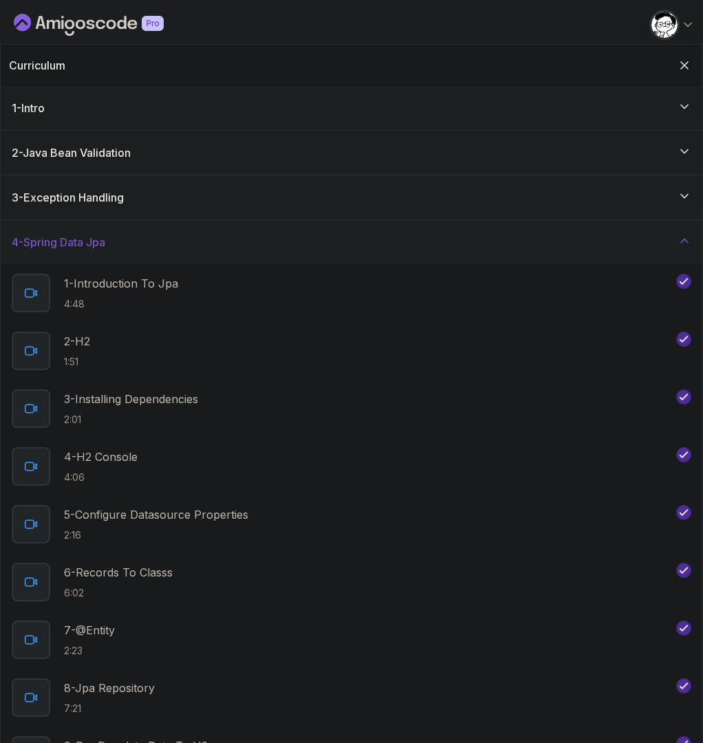
click at [678, 239] on icon at bounding box center [685, 241] width 14 height 14
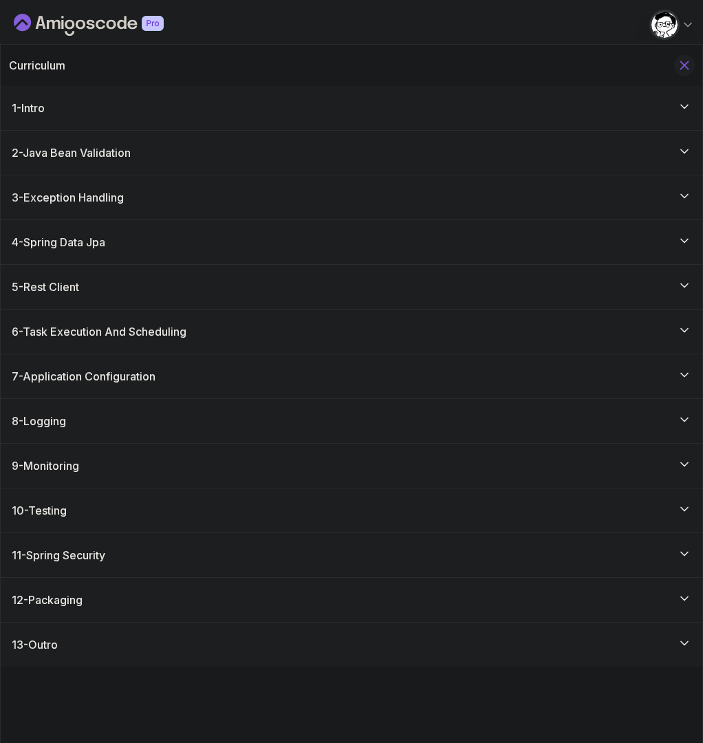
click at [686, 65] on icon "Hide Curriculum for mobile" at bounding box center [684, 65] width 15 height 15
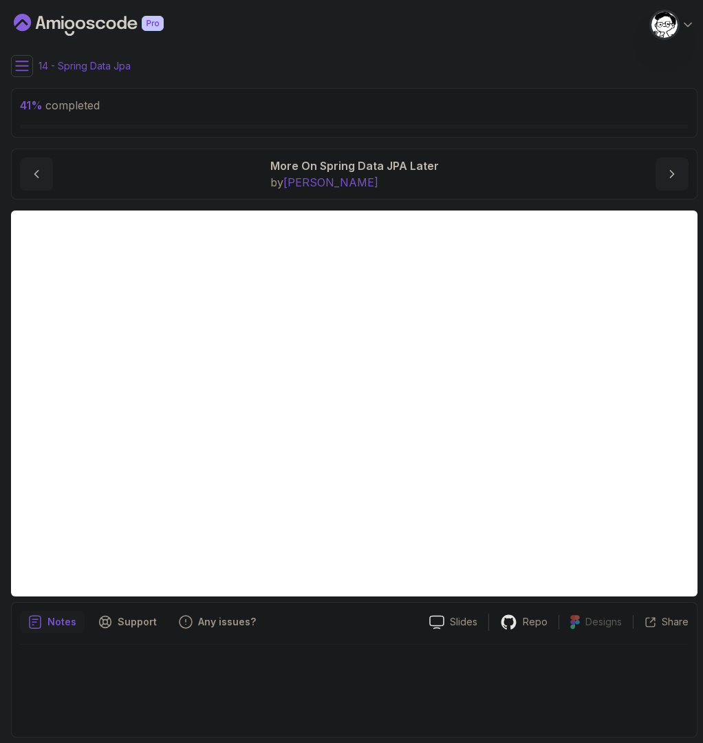
click at [663, 678] on div at bounding box center [354, 687] width 669 height 84
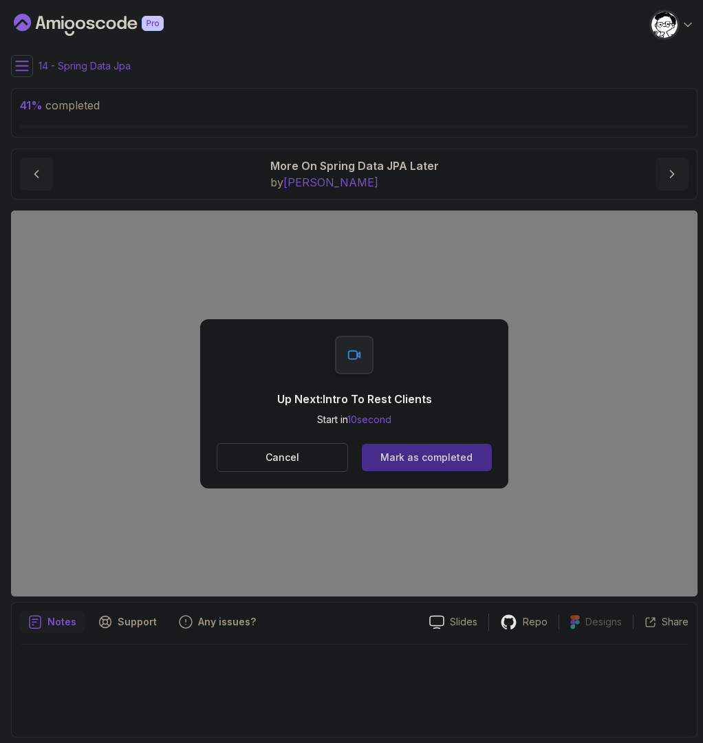
click at [419, 463] on div "Mark as completed" at bounding box center [427, 458] width 92 height 14
click at [412, 456] on div "Mark as completed" at bounding box center [427, 458] width 92 height 14
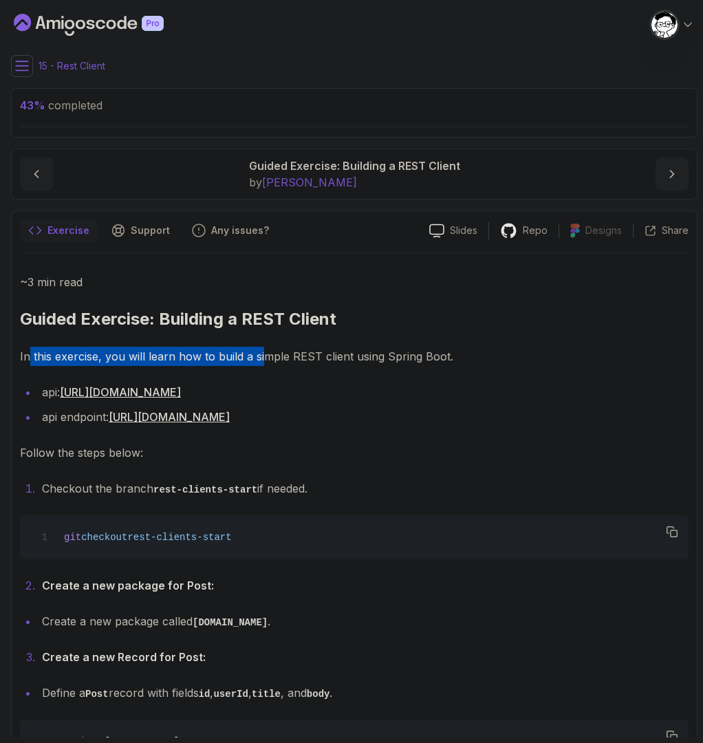
drag, startPoint x: 28, startPoint y: 354, endPoint x: 263, endPoint y: 356, distance: 235.3
click at [263, 356] on p "In this exercise, you will learn how to build a simple REST client using Spring…" at bounding box center [354, 356] width 669 height 19
click at [106, 391] on link "[URL][DOMAIN_NAME]" at bounding box center [120, 392] width 121 height 14
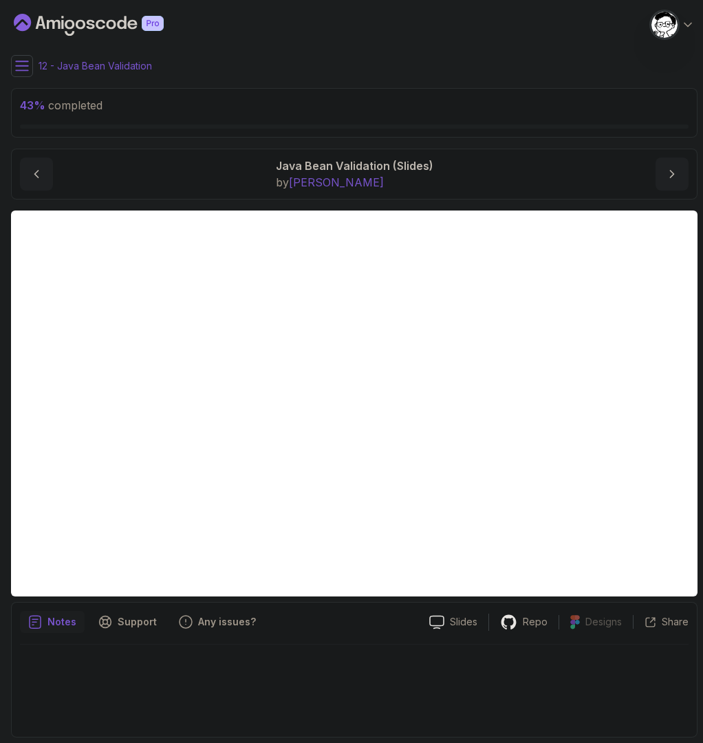
click at [17, 65] on icon at bounding box center [22, 65] width 12 height 9
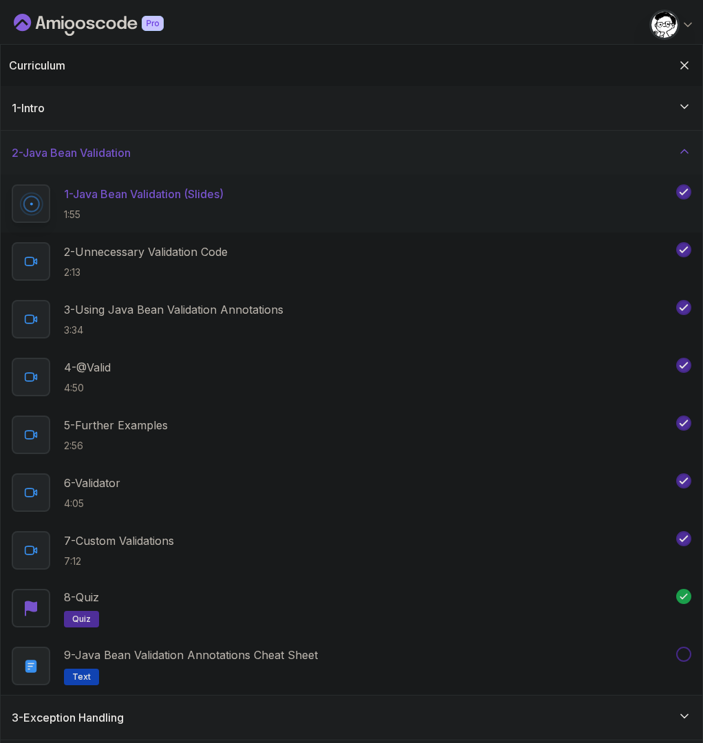
click at [144, 139] on div "2 - Java Bean Validation" at bounding box center [352, 153] width 702 height 44
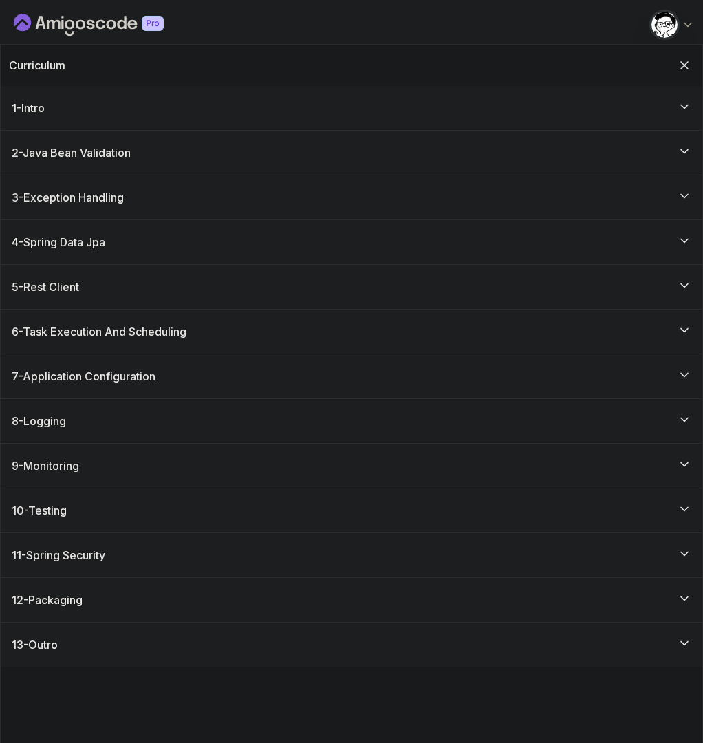
click at [59, 277] on div "5 - Rest Client" at bounding box center [352, 287] width 702 height 44
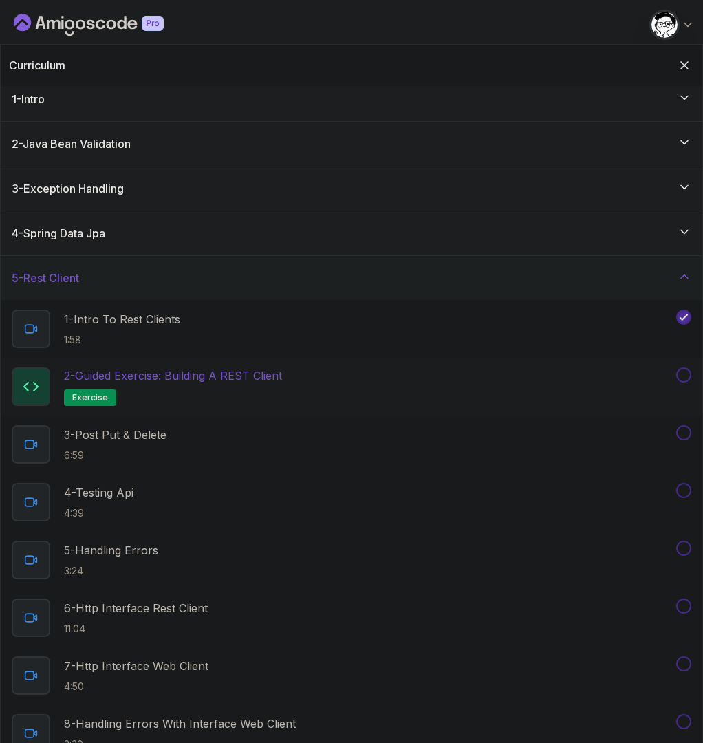
scroll to position [18, 0]
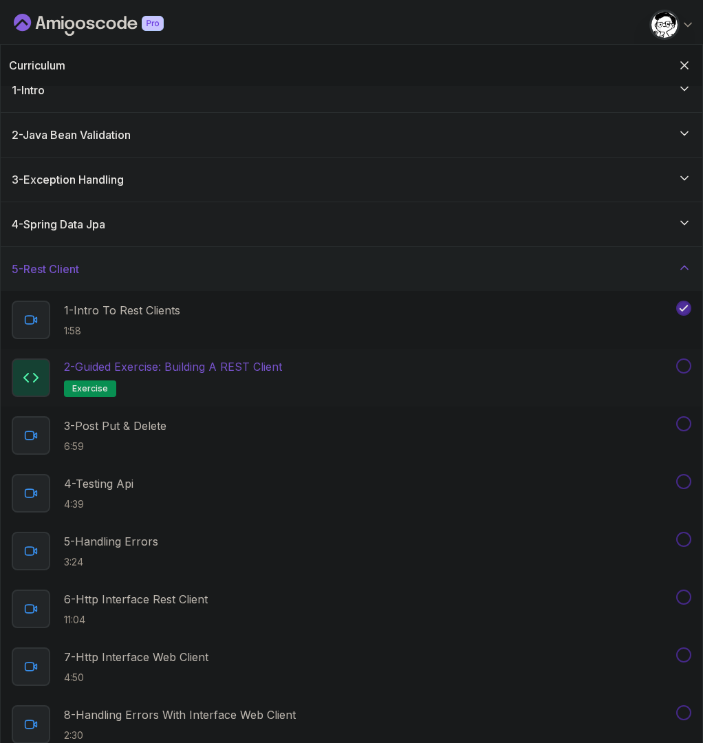
click at [215, 377] on h2 "2 - Guided Exercise: Building a REST Client exercise" at bounding box center [173, 377] width 218 height 39
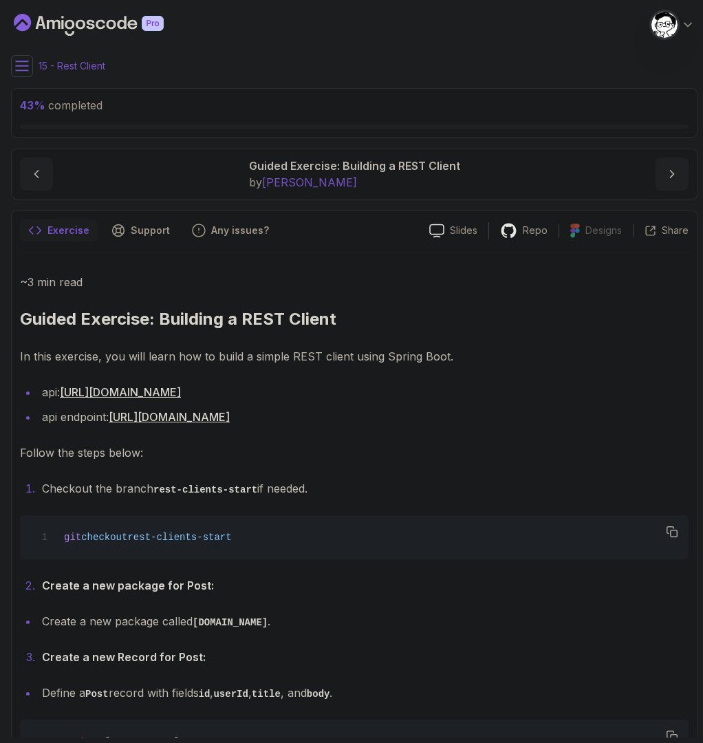
scroll to position [9, 0]
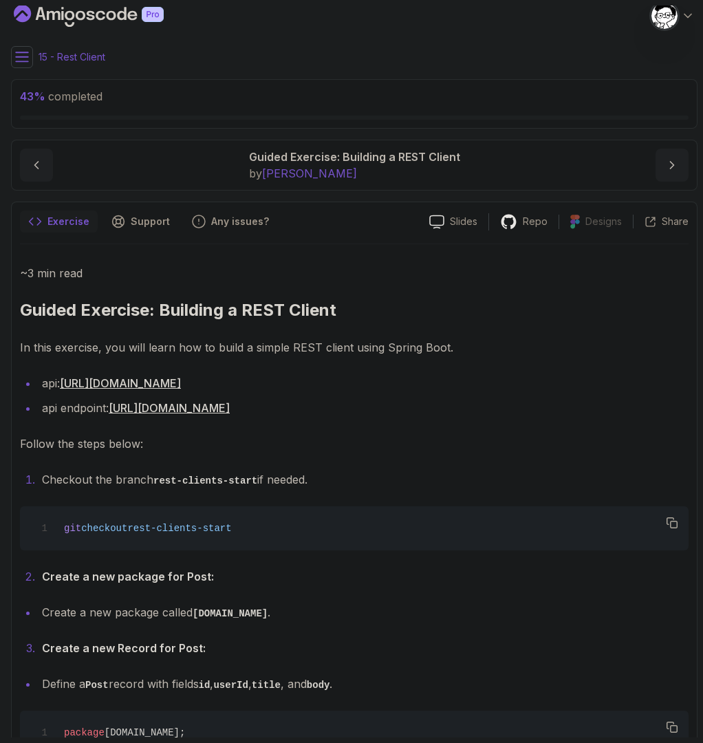
click at [196, 405] on link "[URL][DOMAIN_NAME]" at bounding box center [169, 408] width 121 height 14
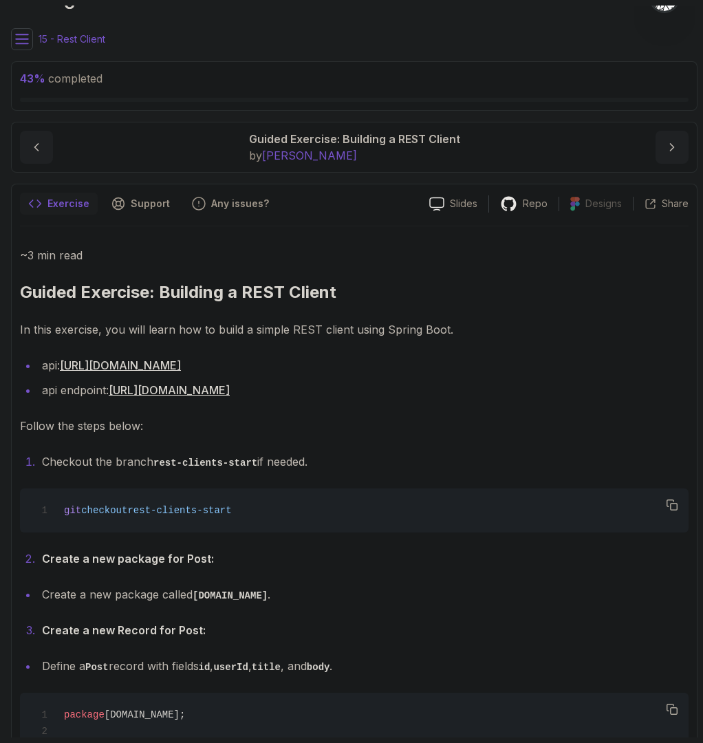
drag, startPoint x: 129, startPoint y: 461, endPoint x: 290, endPoint y: 458, distance: 161.7
click at [283, 458] on li "Checkout the branch rest-clients-start if needed." at bounding box center [363, 462] width 651 height 20
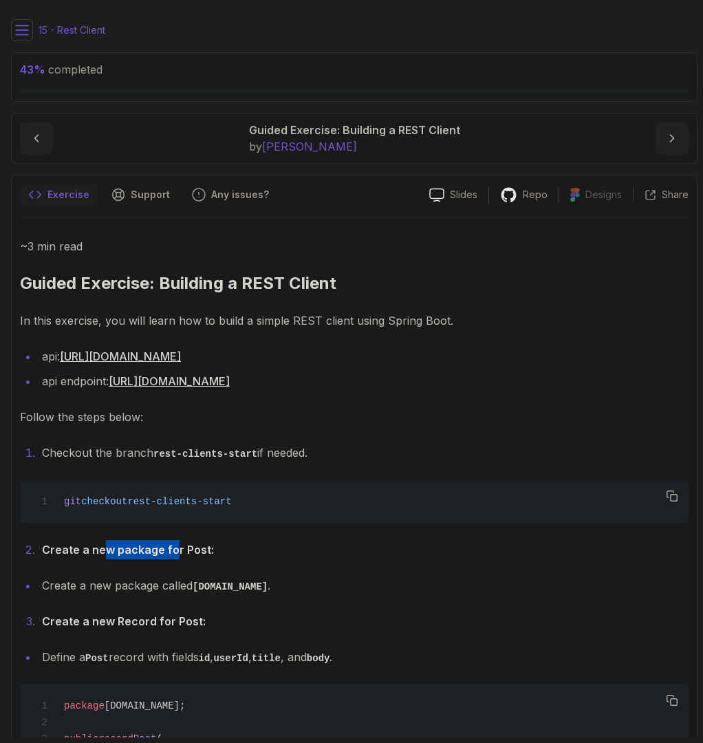
drag, startPoint x: 104, startPoint y: 551, endPoint x: 212, endPoint y: 561, distance: 108.5
click at [182, 554] on strong "Create a new package for Post:" at bounding box center [128, 550] width 172 height 14
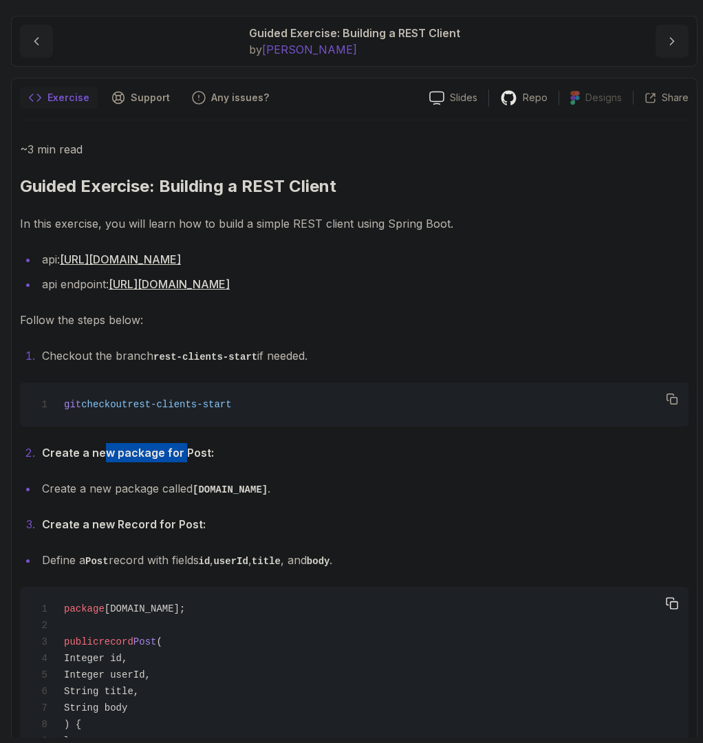
scroll to position [204, 0]
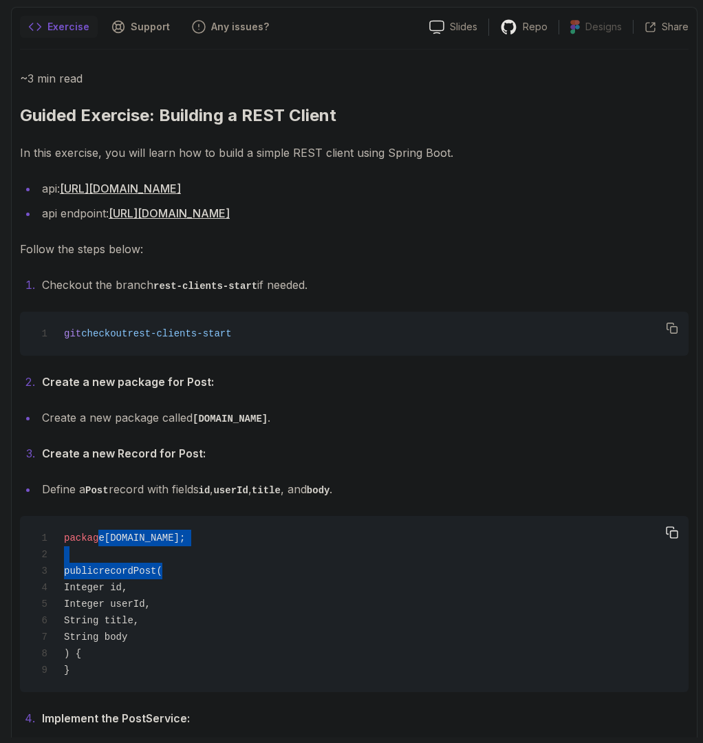
drag, startPoint x: 98, startPoint y: 538, endPoint x: 173, endPoint y: 577, distance: 84.3
click at [173, 577] on div "package com.amigoscode.post; public record Post ( Integer id, Integer userId, S…" at bounding box center [354, 604] width 647 height 160
click at [219, 603] on div "package com.amigoscode.post; public record Post ( Integer id, Integer userId, S…" at bounding box center [354, 604] width 647 height 160
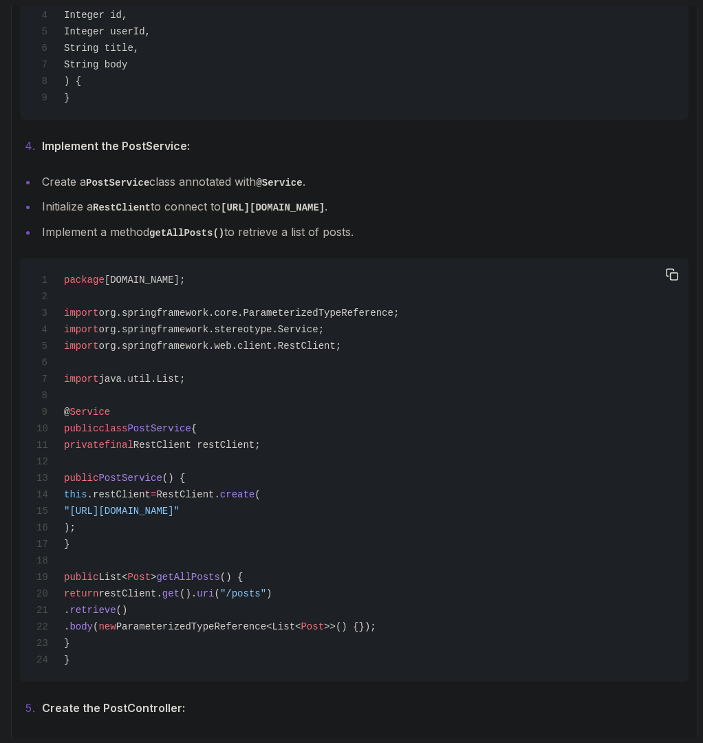
scroll to position [785, 0]
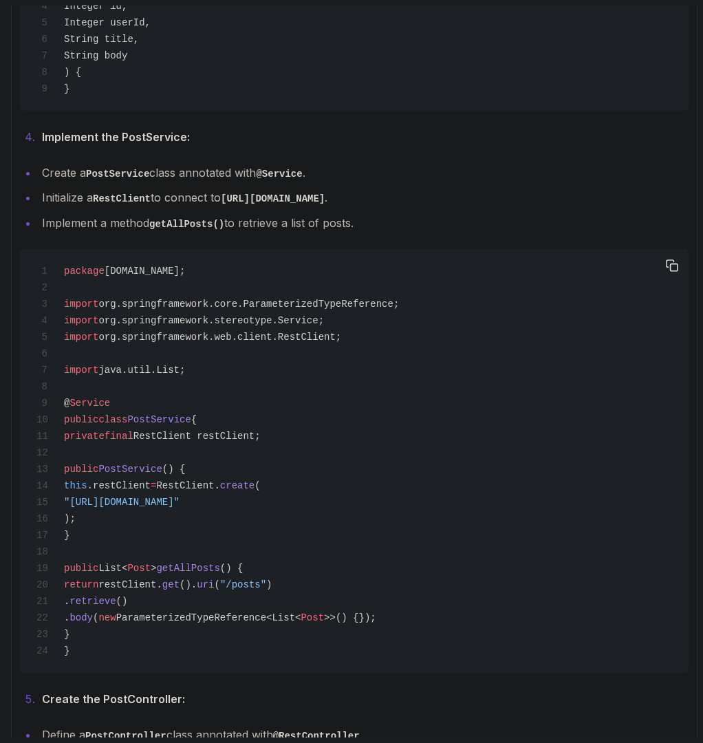
click at [162, 580] on span "restClient." at bounding box center [129, 584] width 63 height 11
click at [184, 431] on span "RestClient restClient;" at bounding box center [196, 436] width 127 height 11
click at [261, 435] on span "RestClient restClient;" at bounding box center [196, 436] width 127 height 11
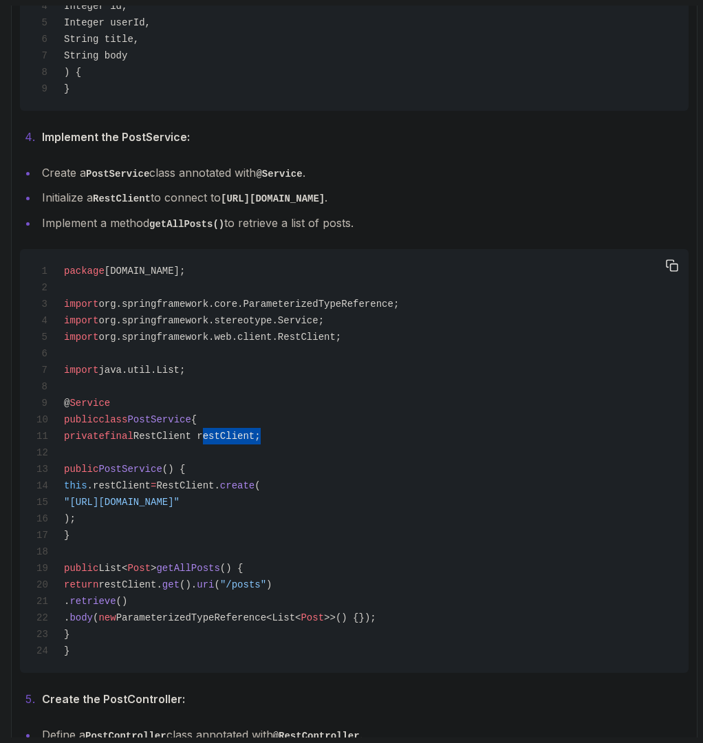
click at [261, 435] on span "RestClient restClient;" at bounding box center [196, 436] width 127 height 11
click at [187, 444] on div "package com.amigoscode.post; import org.springframework.core.ParameterizedTypeR…" at bounding box center [354, 460] width 647 height 407
click at [191, 438] on span "RestClient restClient;" at bounding box center [196, 436] width 127 height 11
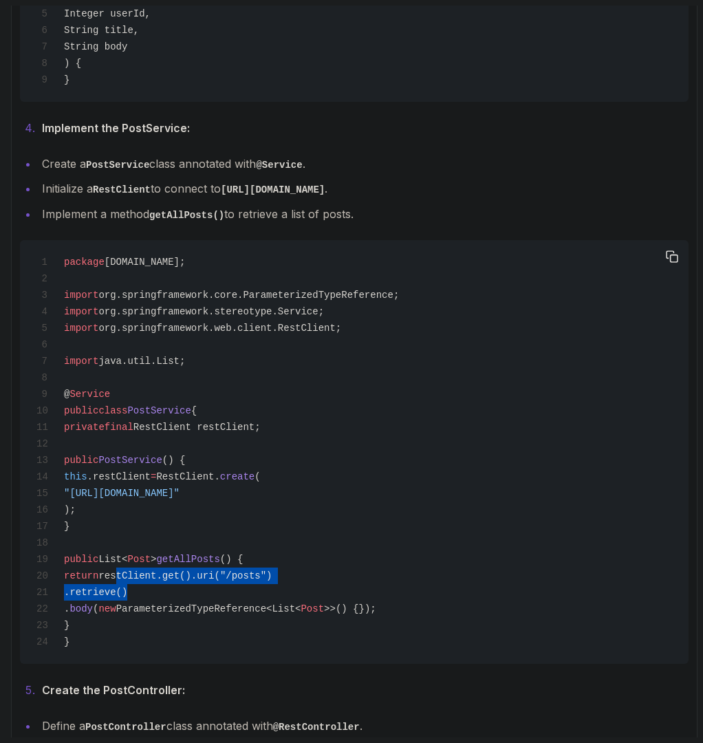
drag, startPoint x: 160, startPoint y: 576, endPoint x: 341, endPoint y: 592, distance: 181.0
click at [341, 592] on div "package com.amigoscode.post; import org.springframework.core.ParameterizedTypeR…" at bounding box center [354, 451] width 647 height 407
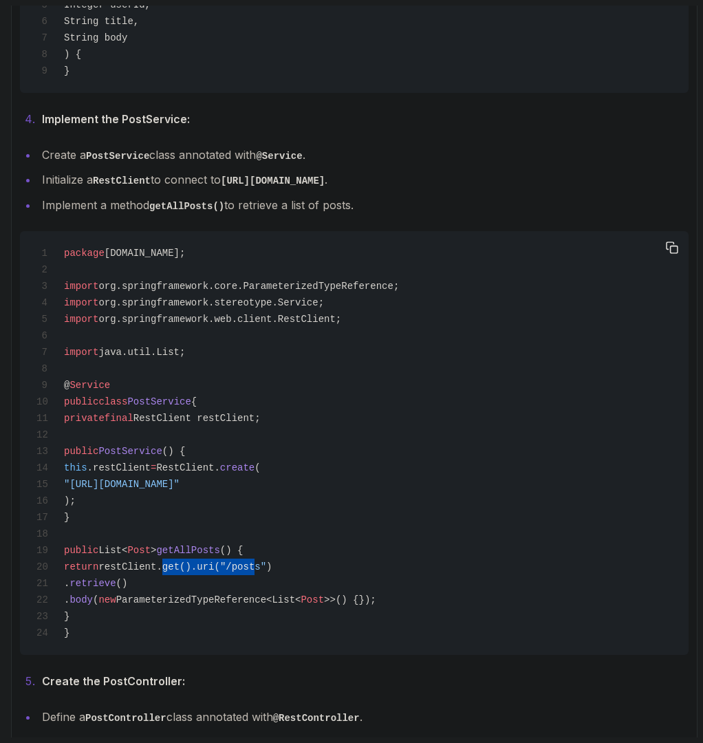
drag, startPoint x: 215, startPoint y: 562, endPoint x: 322, endPoint y: 558, distance: 107.4
click at [322, 558] on div "package com.amigoscode.post; import org.springframework.core.ParameterizedTypeR…" at bounding box center [354, 442] width 647 height 407
drag, startPoint x: 182, startPoint y: 588, endPoint x: 259, endPoint y: 588, distance: 77.1
click at [186, 588] on div "package com.amigoscode.post; import org.springframework.core.ParameterizedTypeR…" at bounding box center [354, 442] width 647 height 407
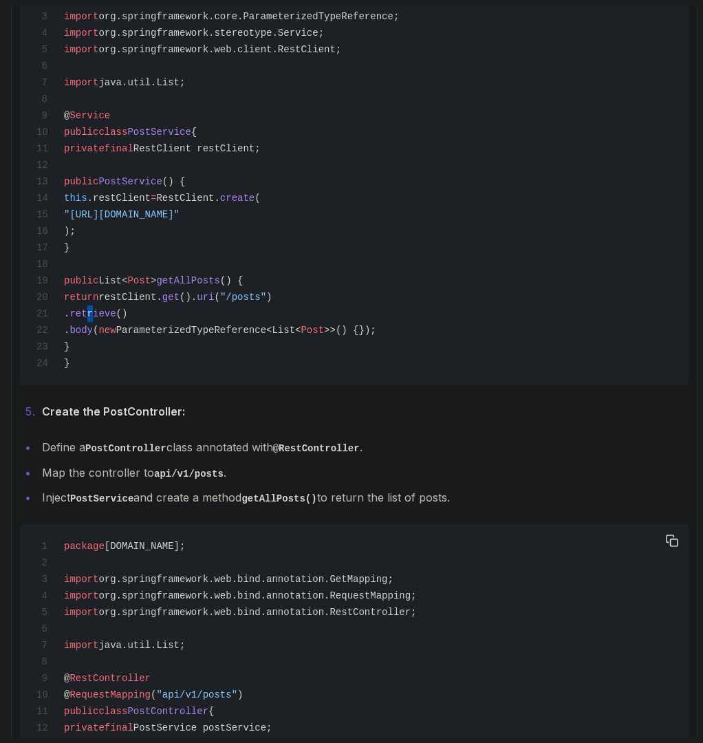
scroll to position [1235, 0]
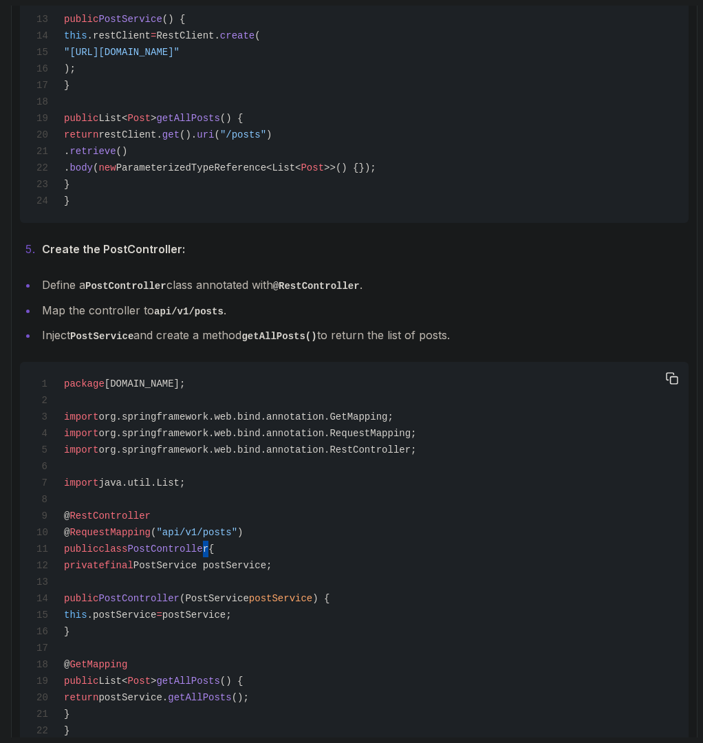
click at [208, 547] on span "PostController" at bounding box center [167, 549] width 81 height 11
drag, startPoint x: 194, startPoint y: 550, endPoint x: 299, endPoint y: 577, distance: 108.6
click at [254, 564] on div "package com.amigoscode.post; import org.springframework.web.bind.annotation.Get…" at bounding box center [354, 557] width 647 height 374
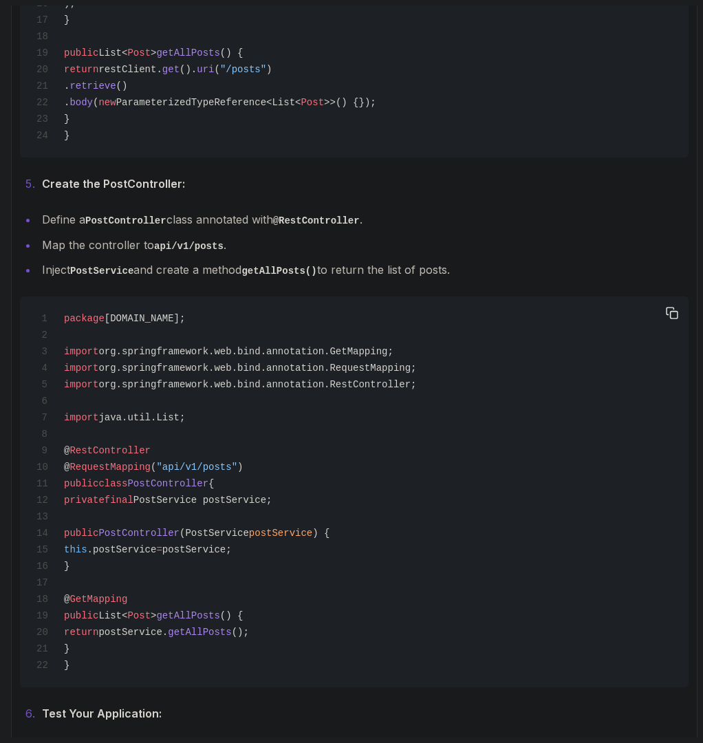
drag, startPoint x: 202, startPoint y: 561, endPoint x: 253, endPoint y: 571, distance: 51.8
click at [213, 565] on div "package com.amigoscode.post; import org.springframework.web.bind.annotation.Get…" at bounding box center [354, 492] width 647 height 374
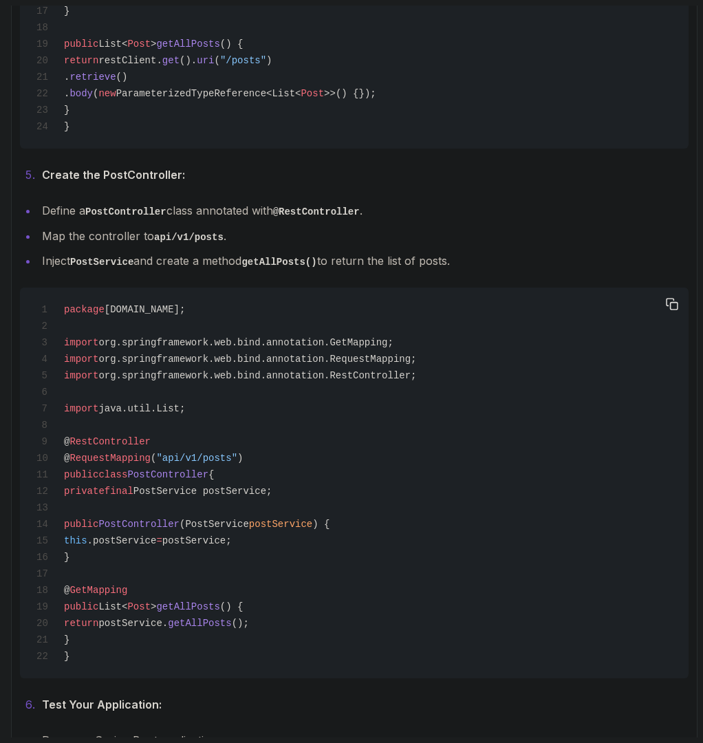
click at [168, 618] on span "postService." at bounding box center [132, 623] width 69 height 11
click at [231, 621] on span "getAllPosts" at bounding box center [199, 623] width 63 height 11
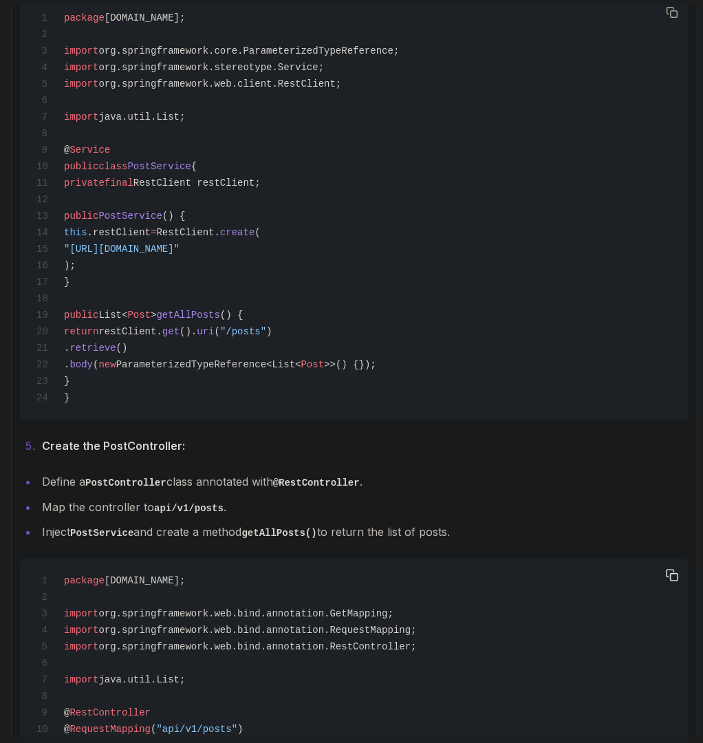
scroll to position [967, 0]
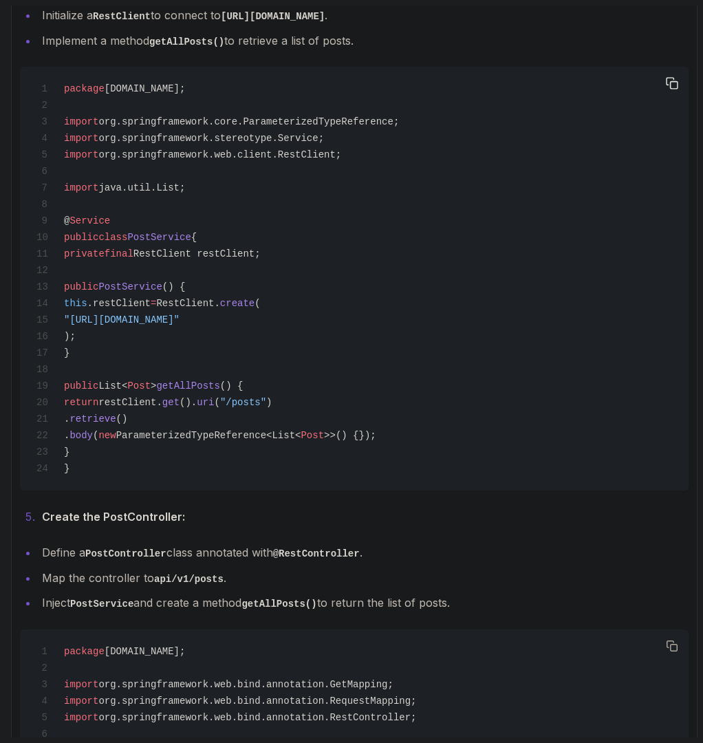
drag, startPoint x: 149, startPoint y: 407, endPoint x: 314, endPoint y: 434, distance: 168.1
click at [314, 434] on div "package com.amigoscode.post; import org.springframework.core.ParameterizedTypeR…" at bounding box center [354, 278] width 647 height 407
click at [162, 403] on span "restClient." at bounding box center [129, 402] width 63 height 11
click at [182, 294] on div "package com.amigoscode.post; import org.springframework.core.ParameterizedTypeR…" at bounding box center [354, 278] width 647 height 407
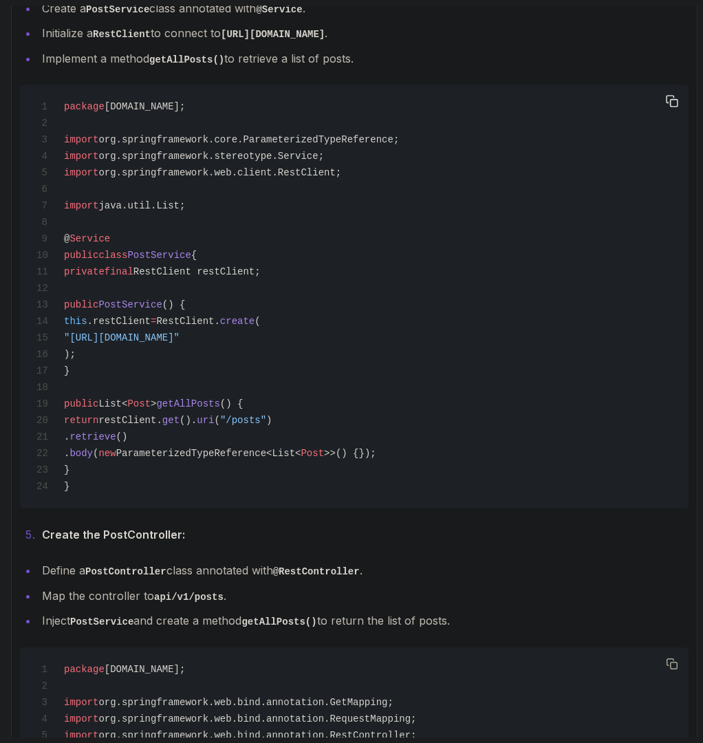
scroll to position [800, 0]
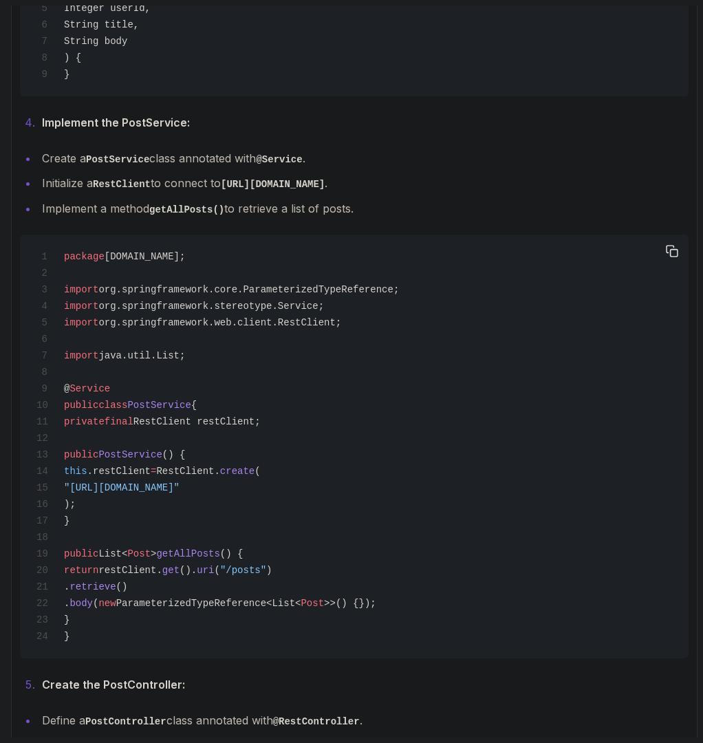
click at [209, 441] on div "package com.amigoscode.post; import org.springframework.core.ParameterizedTypeR…" at bounding box center [354, 446] width 647 height 407
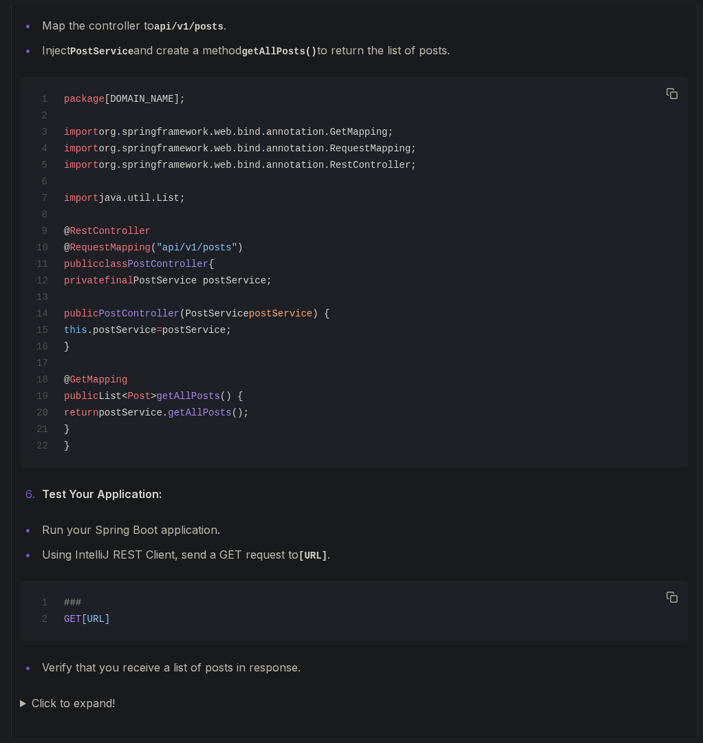
scroll to position [1512, 0]
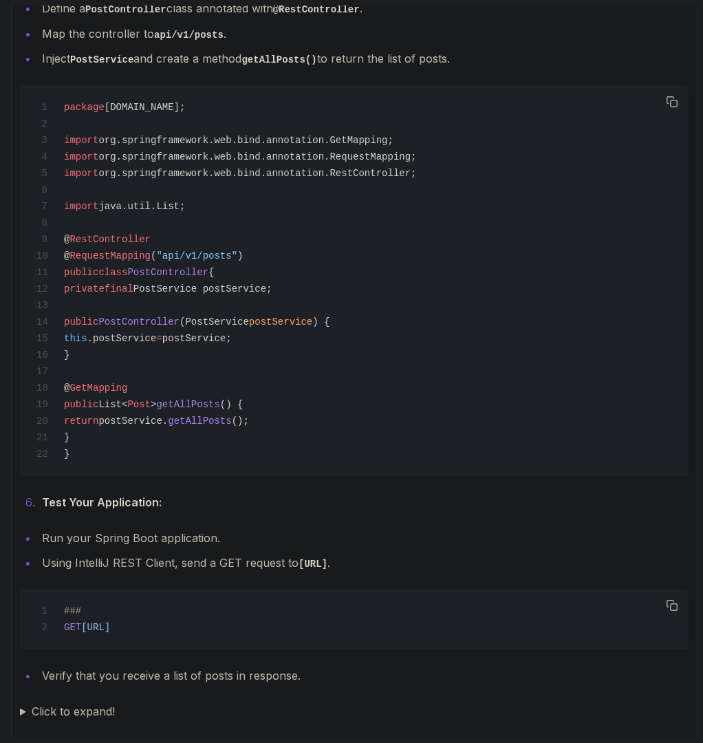
click at [94, 710] on summary "Click to expand!" at bounding box center [354, 711] width 669 height 19
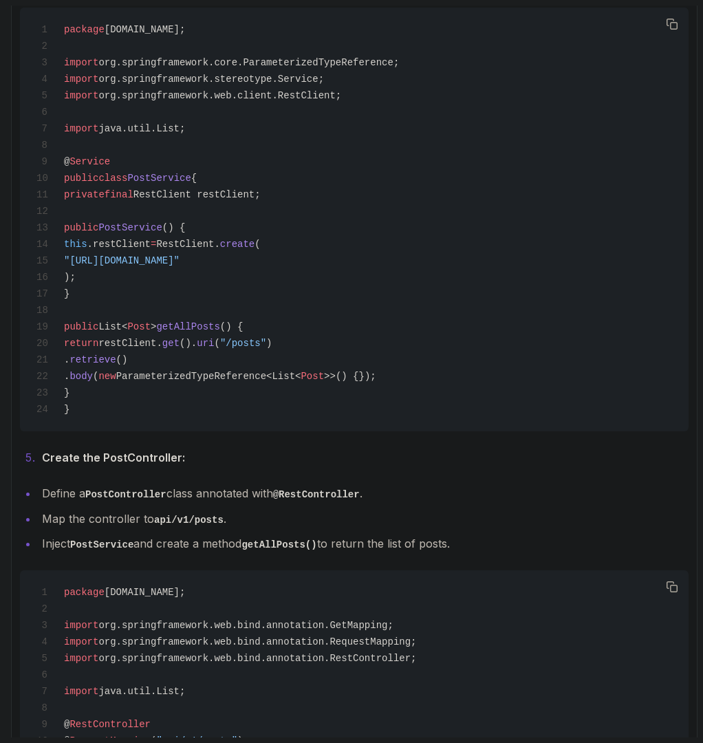
scroll to position [0, 0]
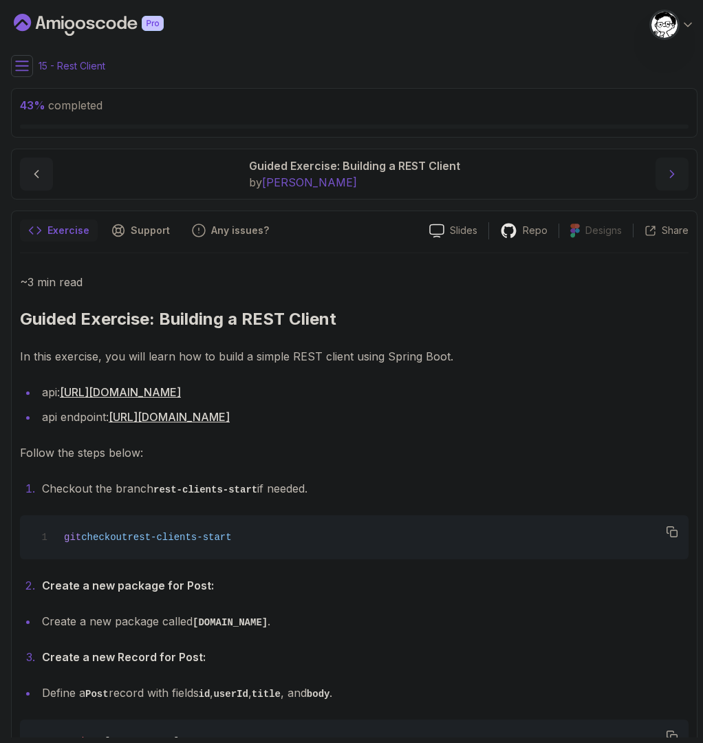
click at [666, 178] on icon "next content" at bounding box center [672, 174] width 14 height 14
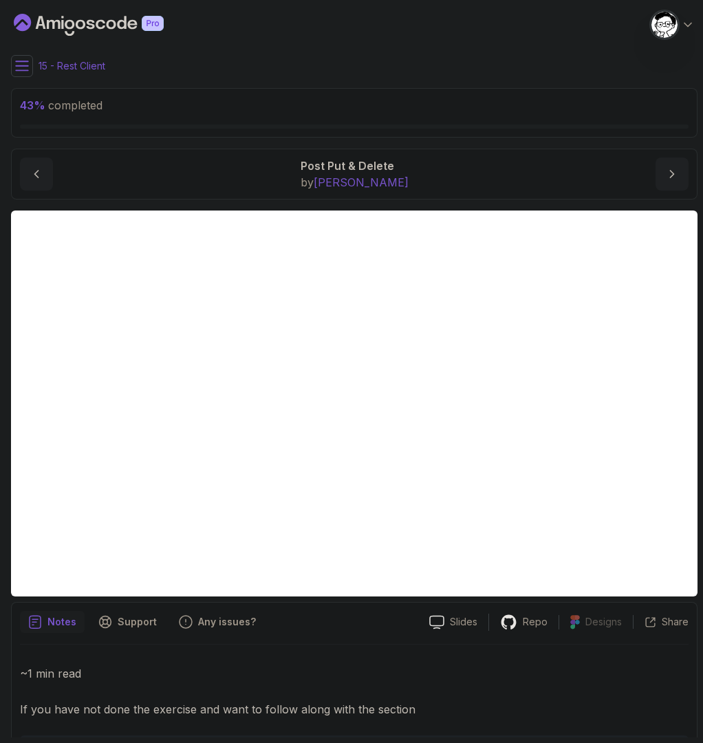
click at [17, 67] on icon at bounding box center [22, 66] width 14 height 14
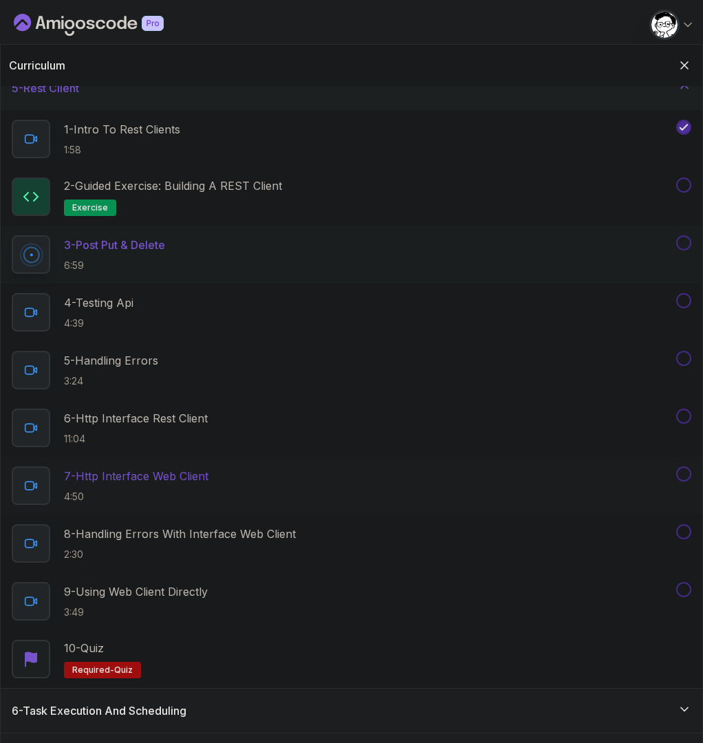
scroll to position [36, 0]
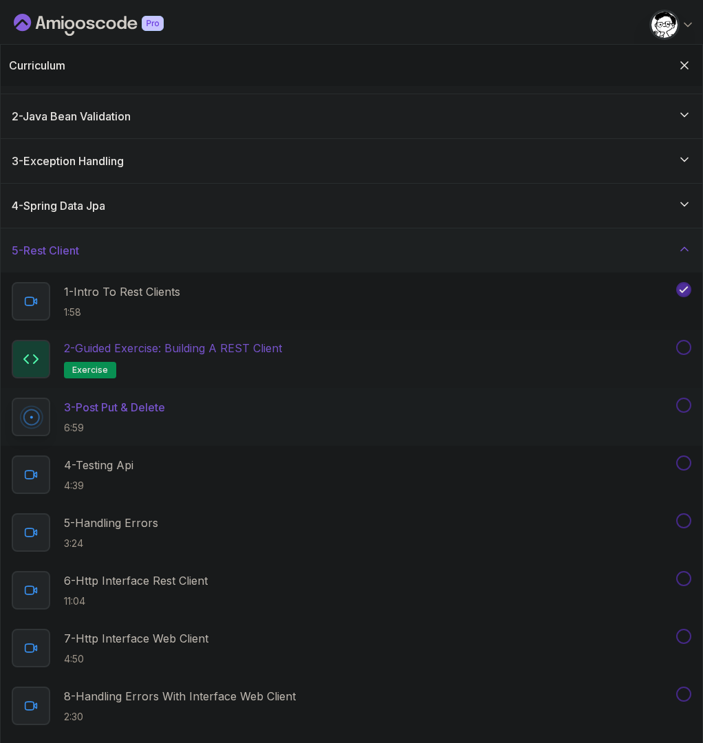
click at [625, 336] on div "2 - Guided Exercise: Building a REST Client exercise" at bounding box center [352, 359] width 702 height 58
click at [279, 346] on p "2 - Guided Exercise: Building a REST Client" at bounding box center [173, 348] width 218 height 17
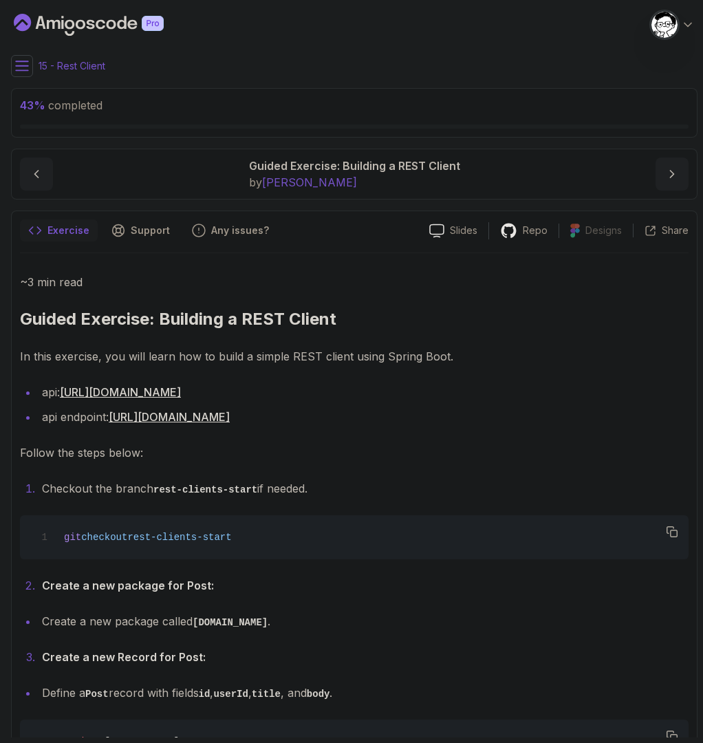
click at [74, 281] on p "~3 min read" at bounding box center [354, 281] width 669 height 19
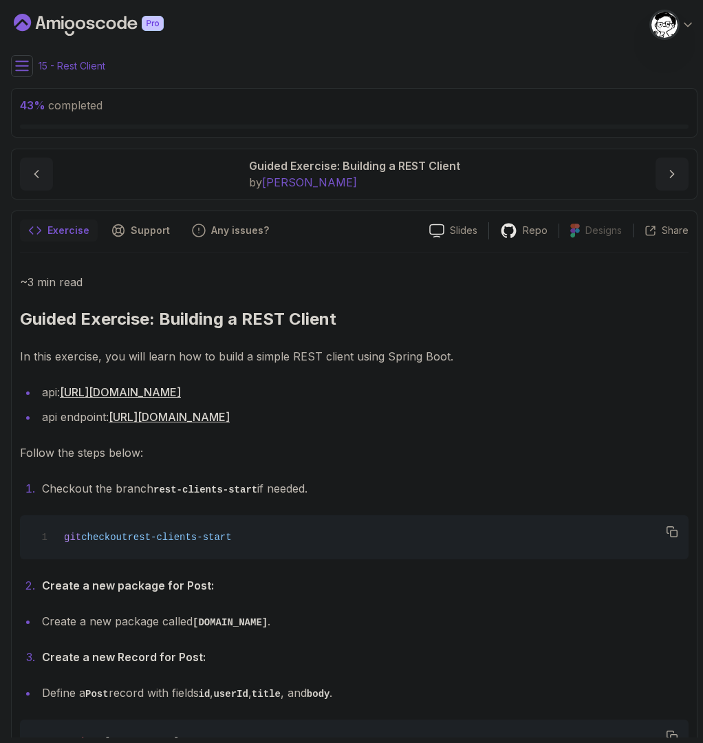
click at [32, 63] on button at bounding box center [22, 66] width 22 height 22
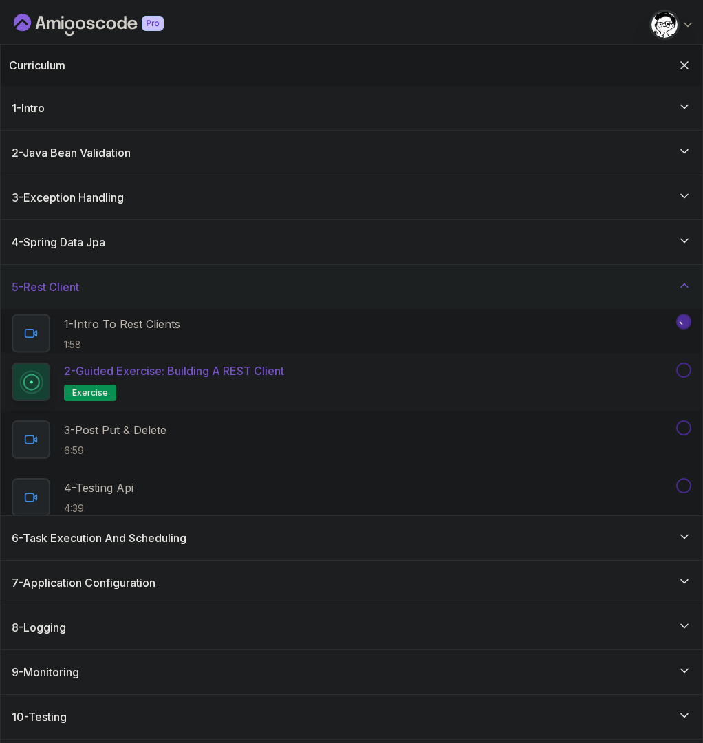
click at [25, 64] on h2 "Curriculum" at bounding box center [37, 65] width 56 height 17
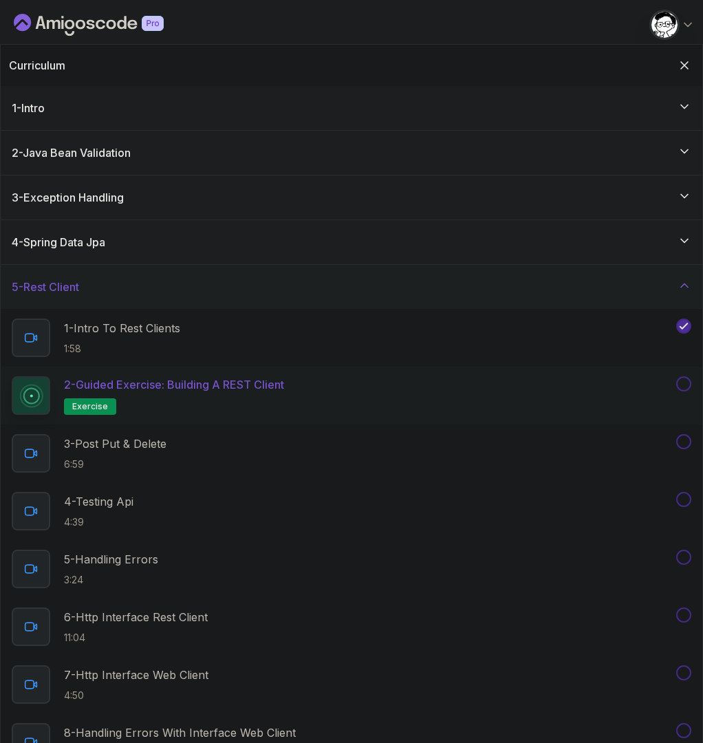
click at [682, 380] on button at bounding box center [683, 383] width 15 height 15
click at [683, 383] on button at bounding box center [683, 383] width 15 height 15
click at [683, 383] on icon at bounding box center [684, 384] width 12 height 14
click at [686, 388] on button at bounding box center [683, 383] width 15 height 15
click at [92, 283] on div "5 - Rest Client" at bounding box center [352, 287] width 680 height 17
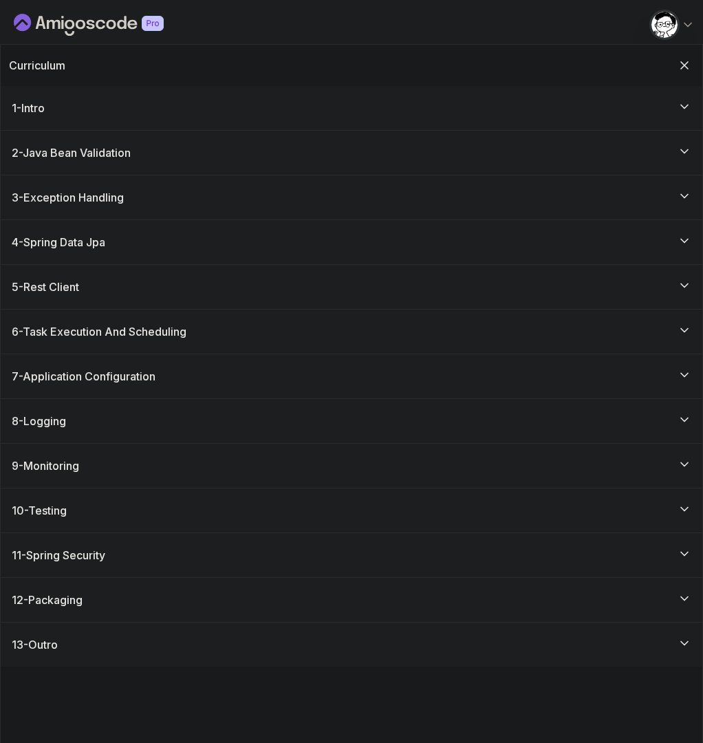
click at [41, 279] on h3 "5 - Rest Client" at bounding box center [45, 287] width 67 height 17
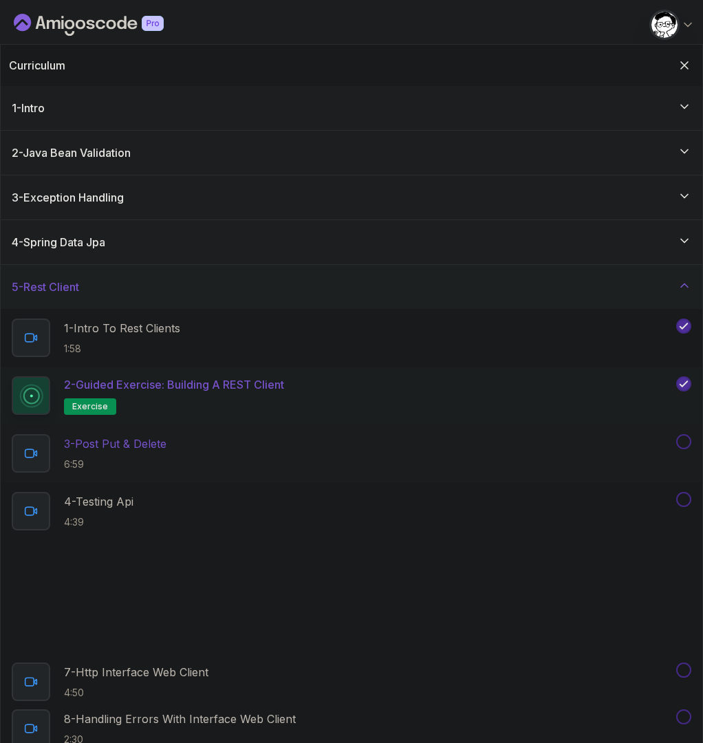
click at [108, 440] on p "3 - Post Put & Delete" at bounding box center [115, 444] width 103 height 17
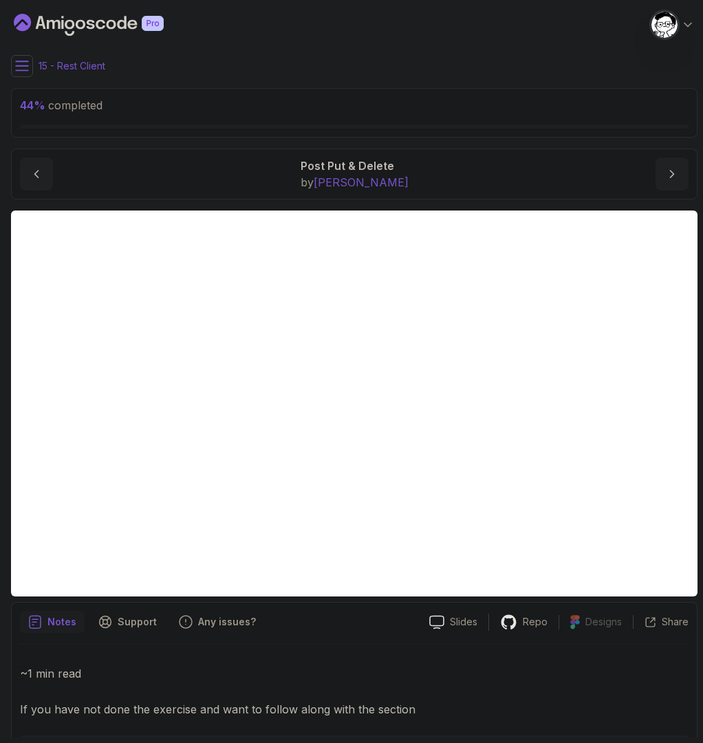
scroll to position [8, 0]
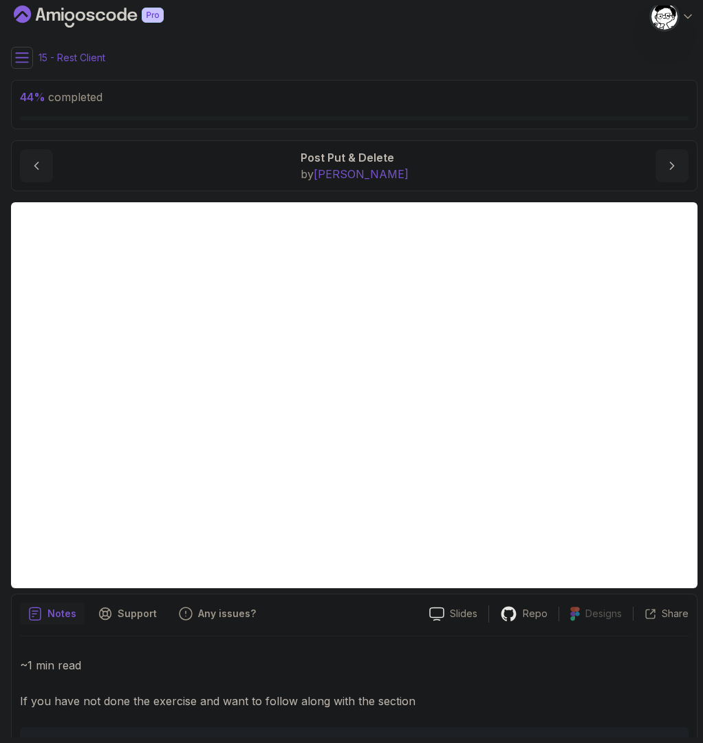
click at [30, 53] on button at bounding box center [22, 58] width 22 height 22
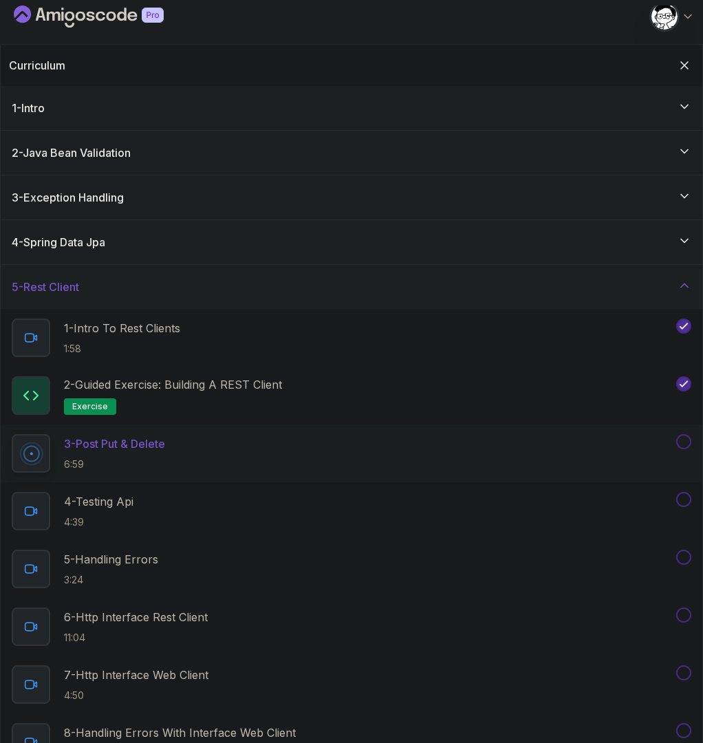
click at [683, 287] on icon at bounding box center [685, 286] width 14 height 14
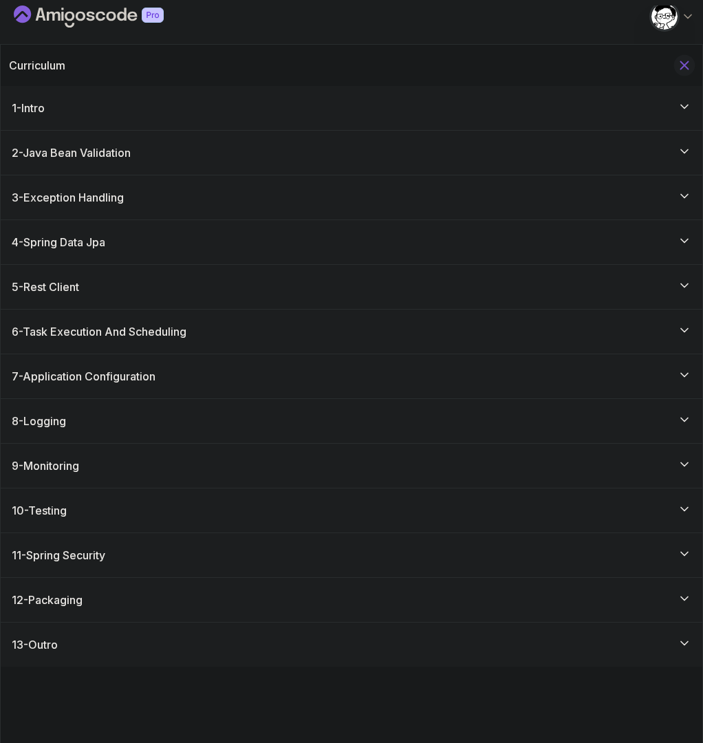
click at [678, 59] on icon "Hide Curriculum for mobile" at bounding box center [684, 65] width 15 height 15
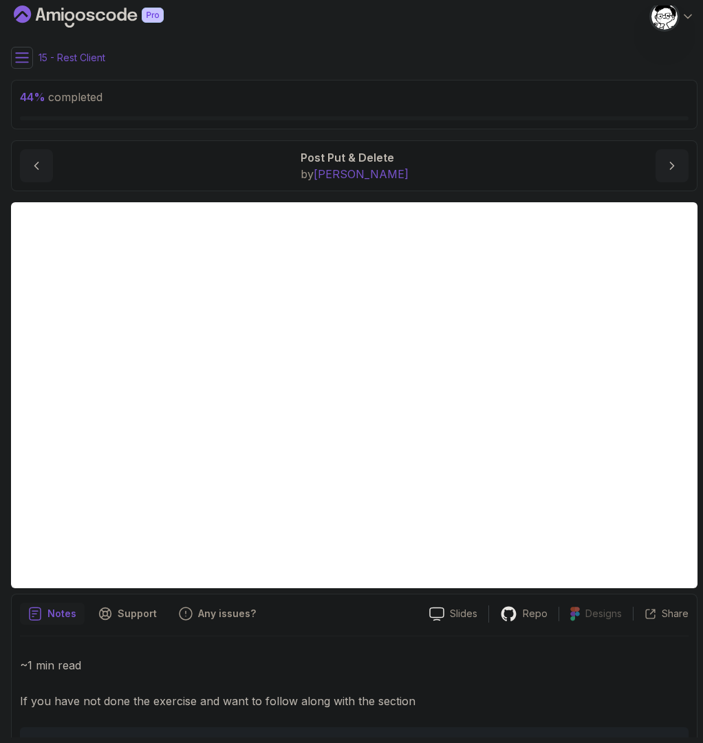
click at [22, 62] on icon at bounding box center [22, 57] width 12 height 9
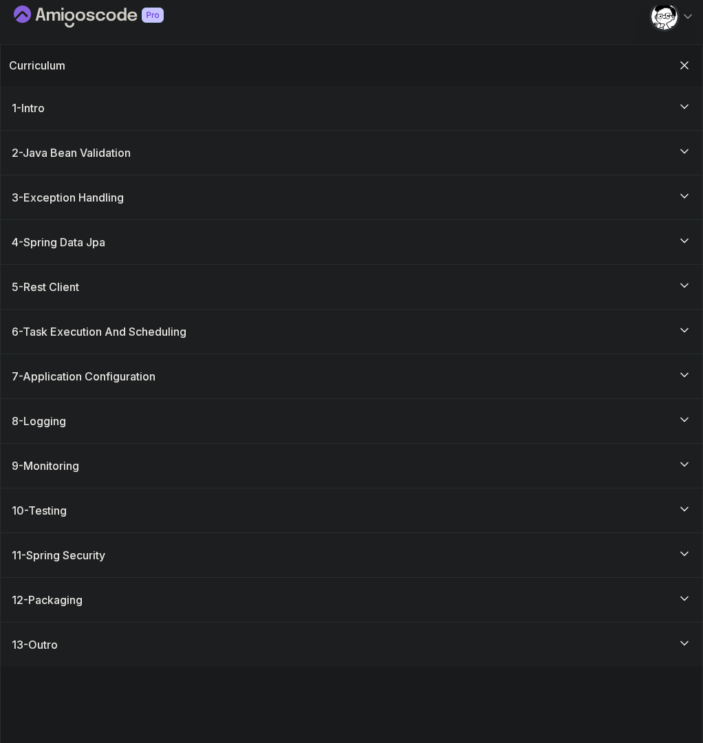
click at [61, 271] on div "5 - Rest Client" at bounding box center [352, 287] width 702 height 44
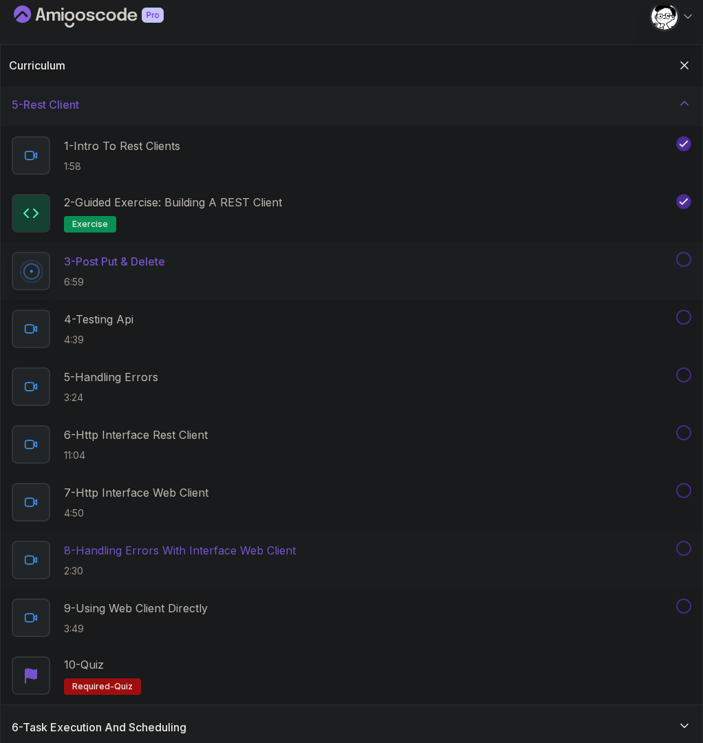
scroll to position [112, 0]
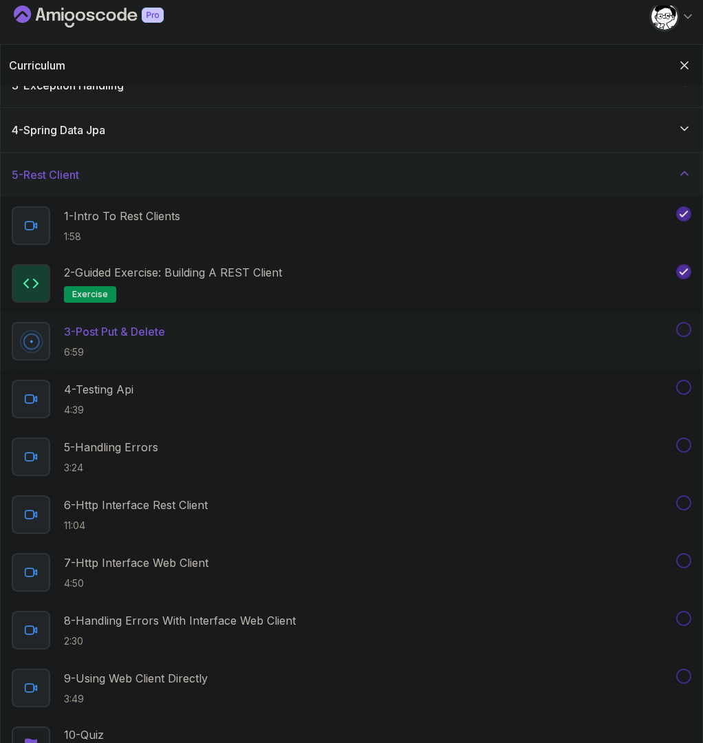
click at [60, 176] on h3 "5 - Rest Client" at bounding box center [45, 175] width 67 height 17
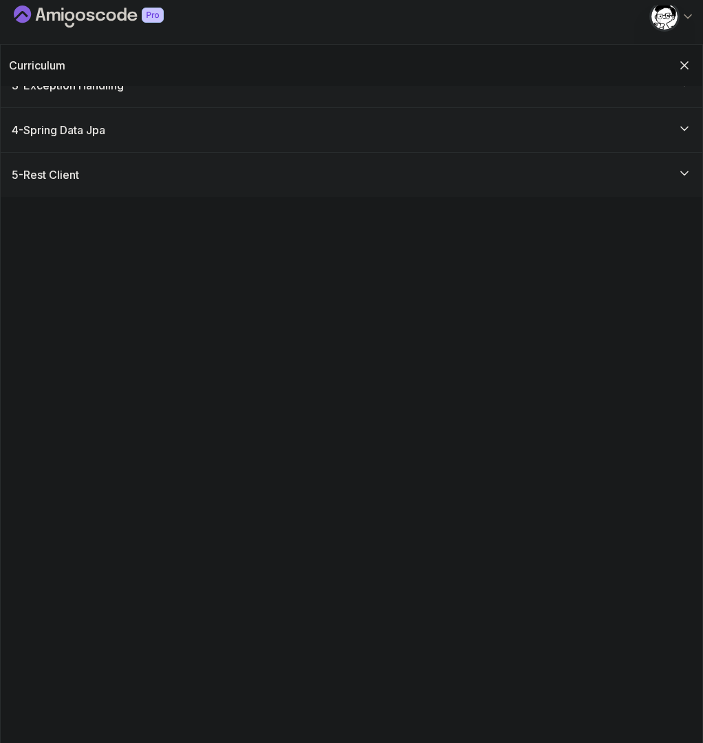
scroll to position [0, 0]
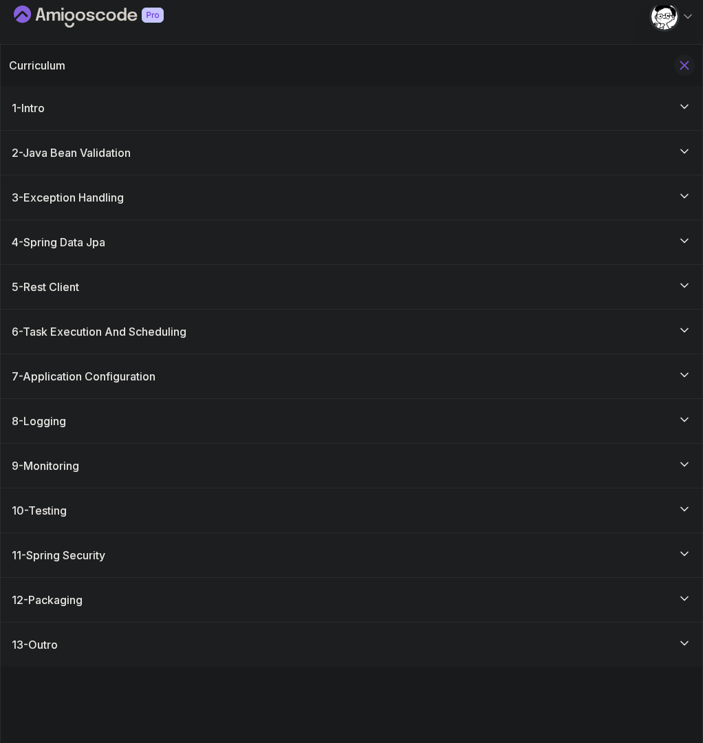
click at [679, 64] on icon "Hide Curriculum for mobile" at bounding box center [684, 65] width 15 height 15
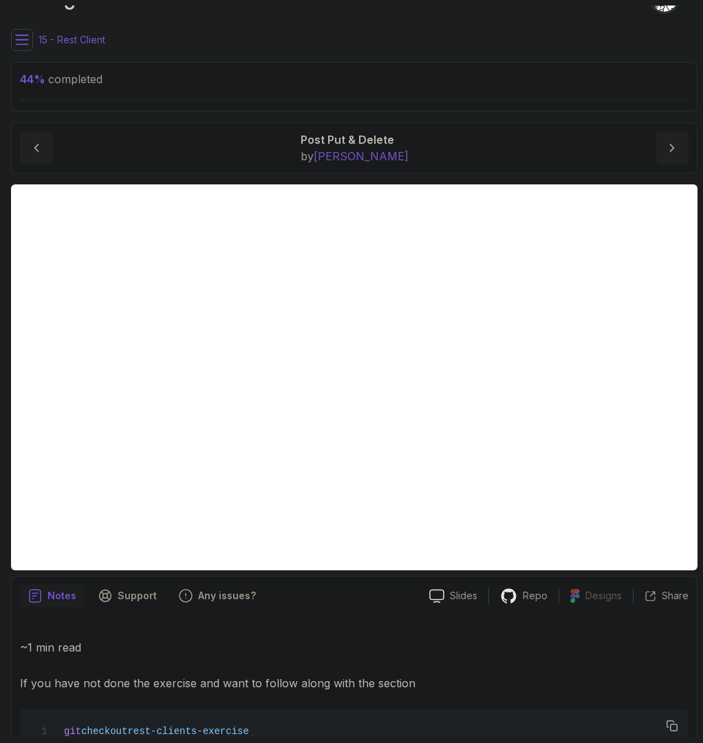
scroll to position [8, 0]
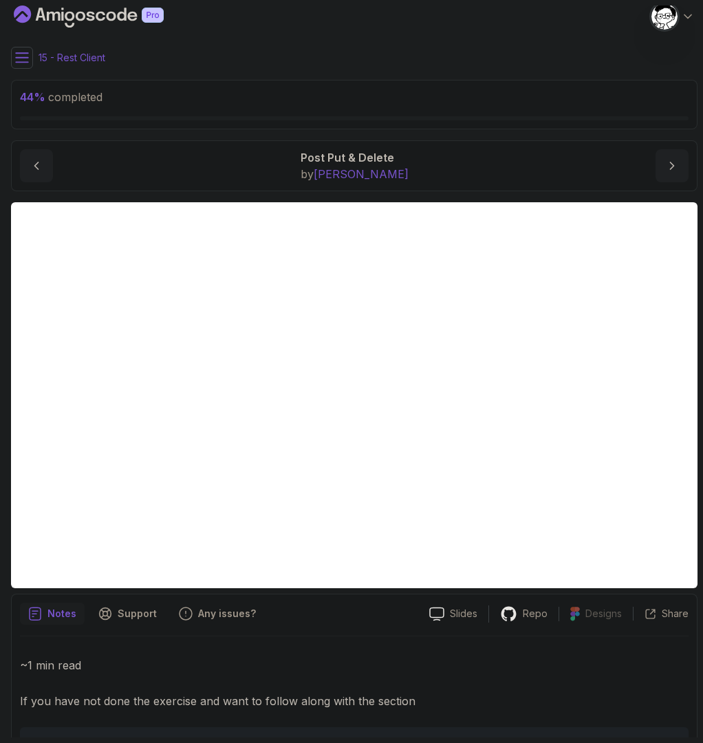
click at [12, 55] on button at bounding box center [22, 58] width 22 height 22
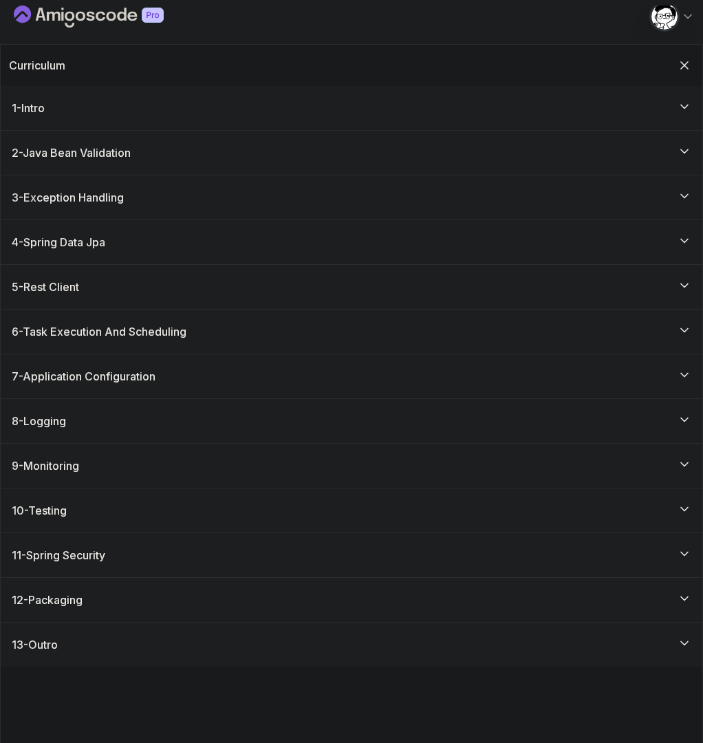
click at [105, 291] on div "5 - Rest Client" at bounding box center [352, 287] width 680 height 17
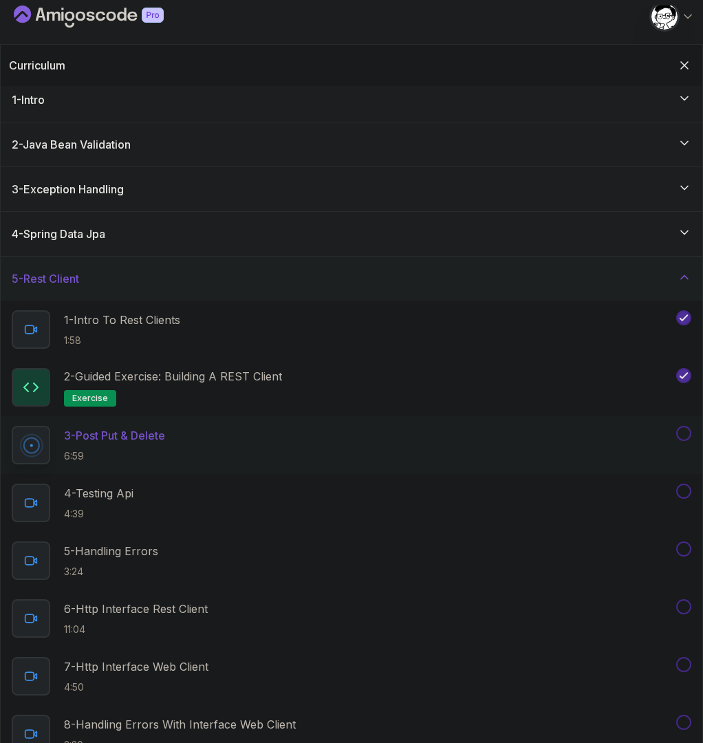
click at [680, 272] on icon at bounding box center [685, 277] width 14 height 14
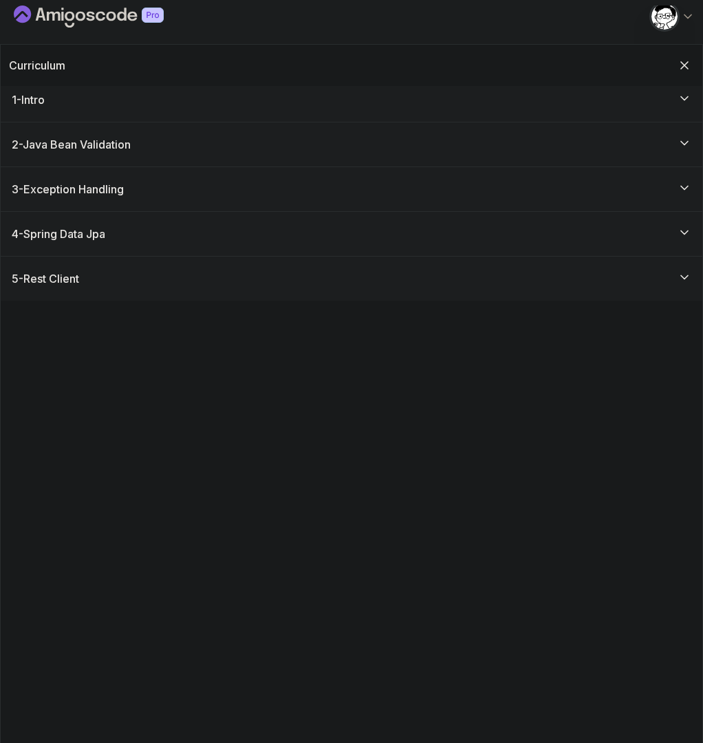
scroll to position [0, 0]
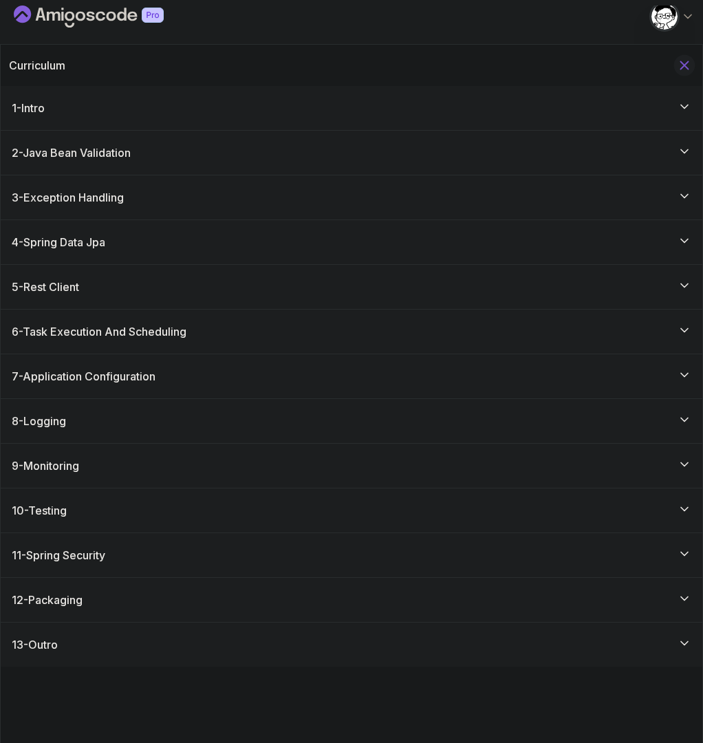
click at [687, 61] on icon "Hide Curriculum for mobile" at bounding box center [684, 65] width 15 height 15
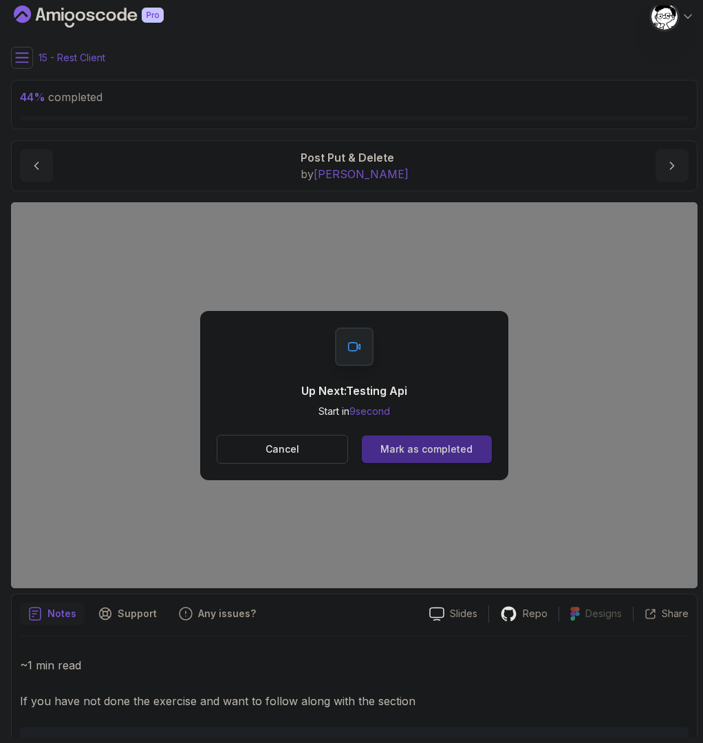
click at [418, 444] on div "Mark as completed" at bounding box center [427, 449] width 92 height 14
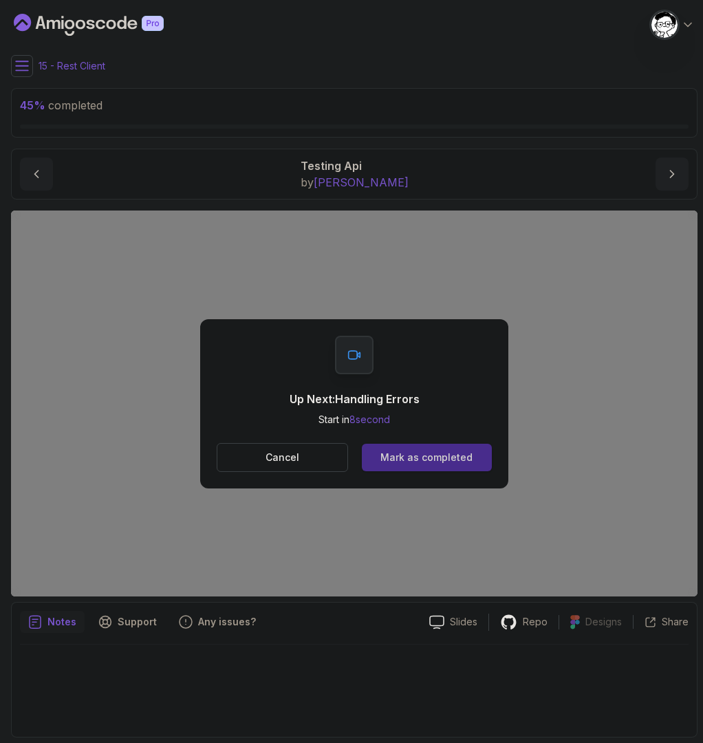
click at [402, 453] on div "Mark as completed" at bounding box center [427, 458] width 92 height 14
